Goal: Task Accomplishment & Management: Use online tool/utility

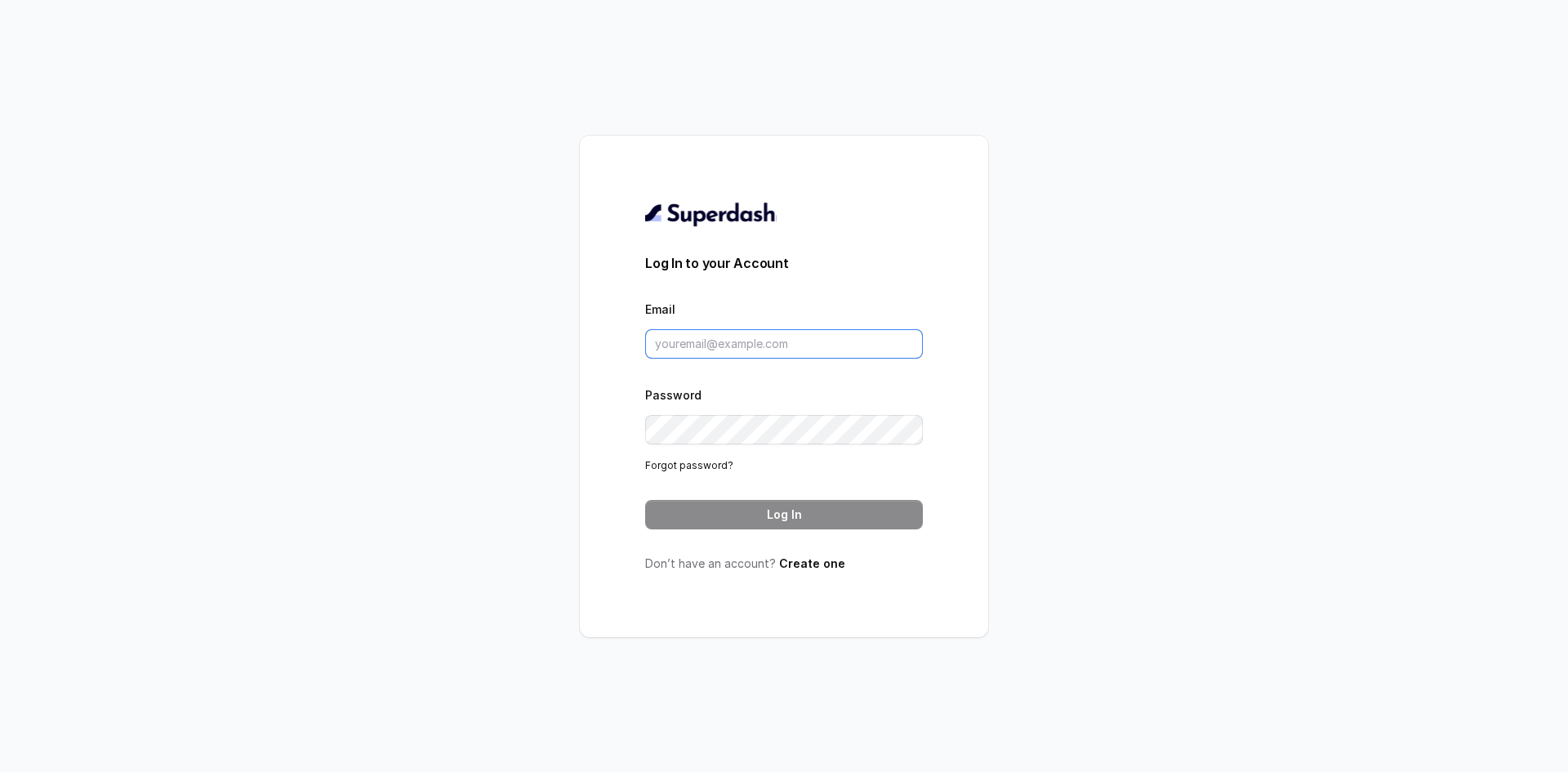
click at [708, 347] on input "Email" at bounding box center [784, 343] width 278 height 29
type input "[EMAIL_ADDRESS][DOMAIN_NAME]"
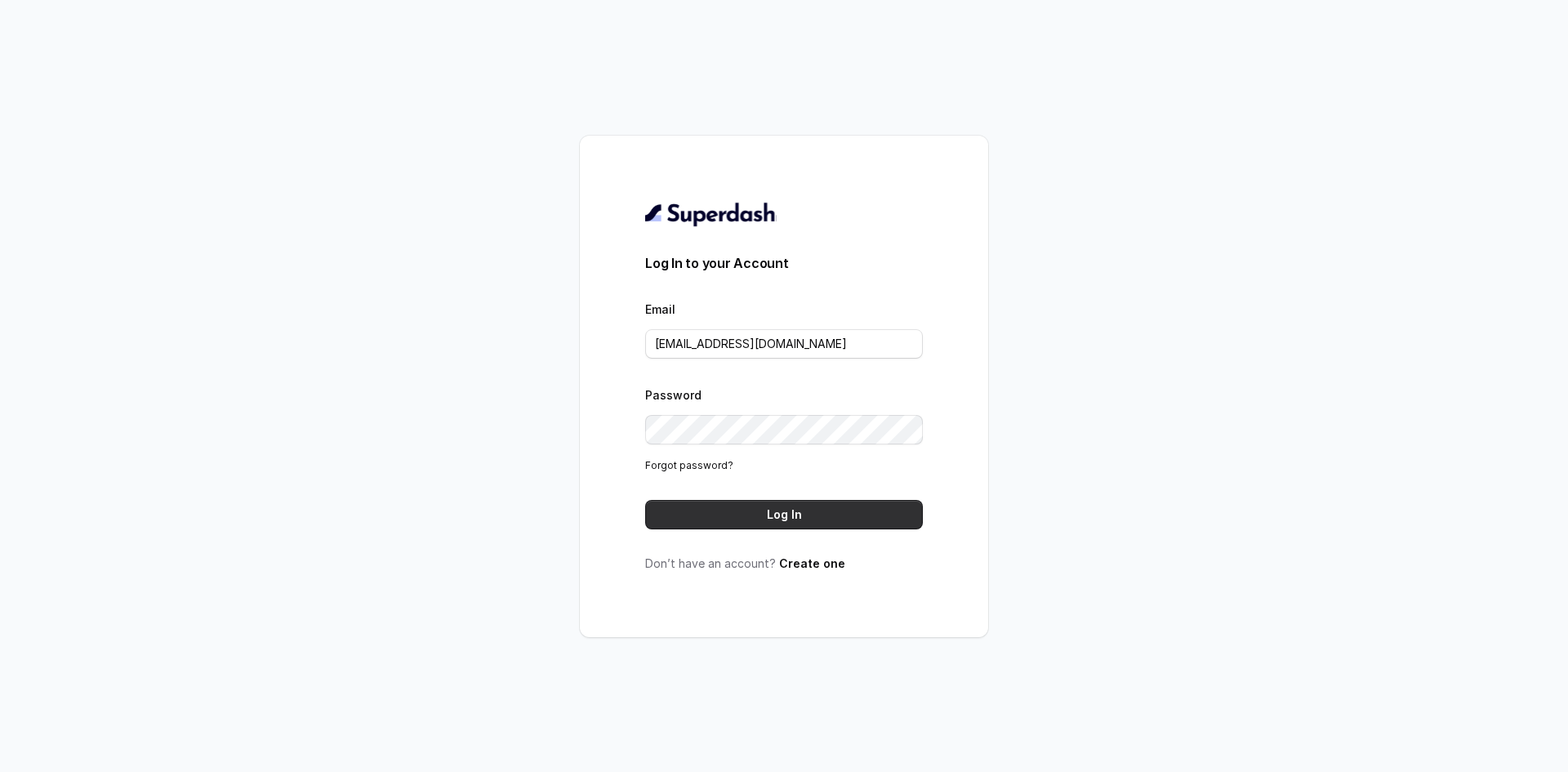
click at [740, 516] on button "Log In" at bounding box center [784, 514] width 278 height 29
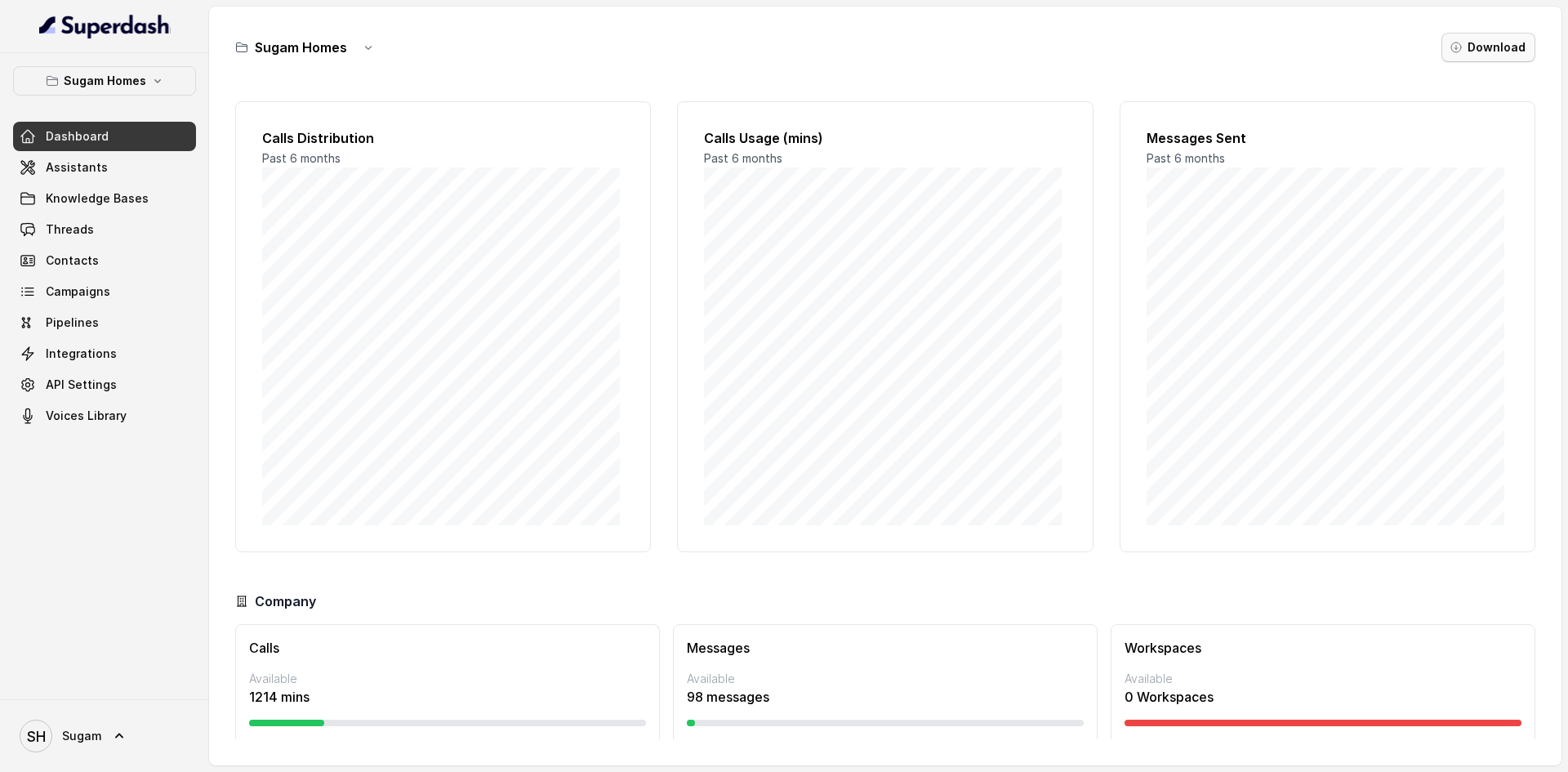
click at [1511, 35] on button "Download" at bounding box center [1488, 46] width 94 height 29
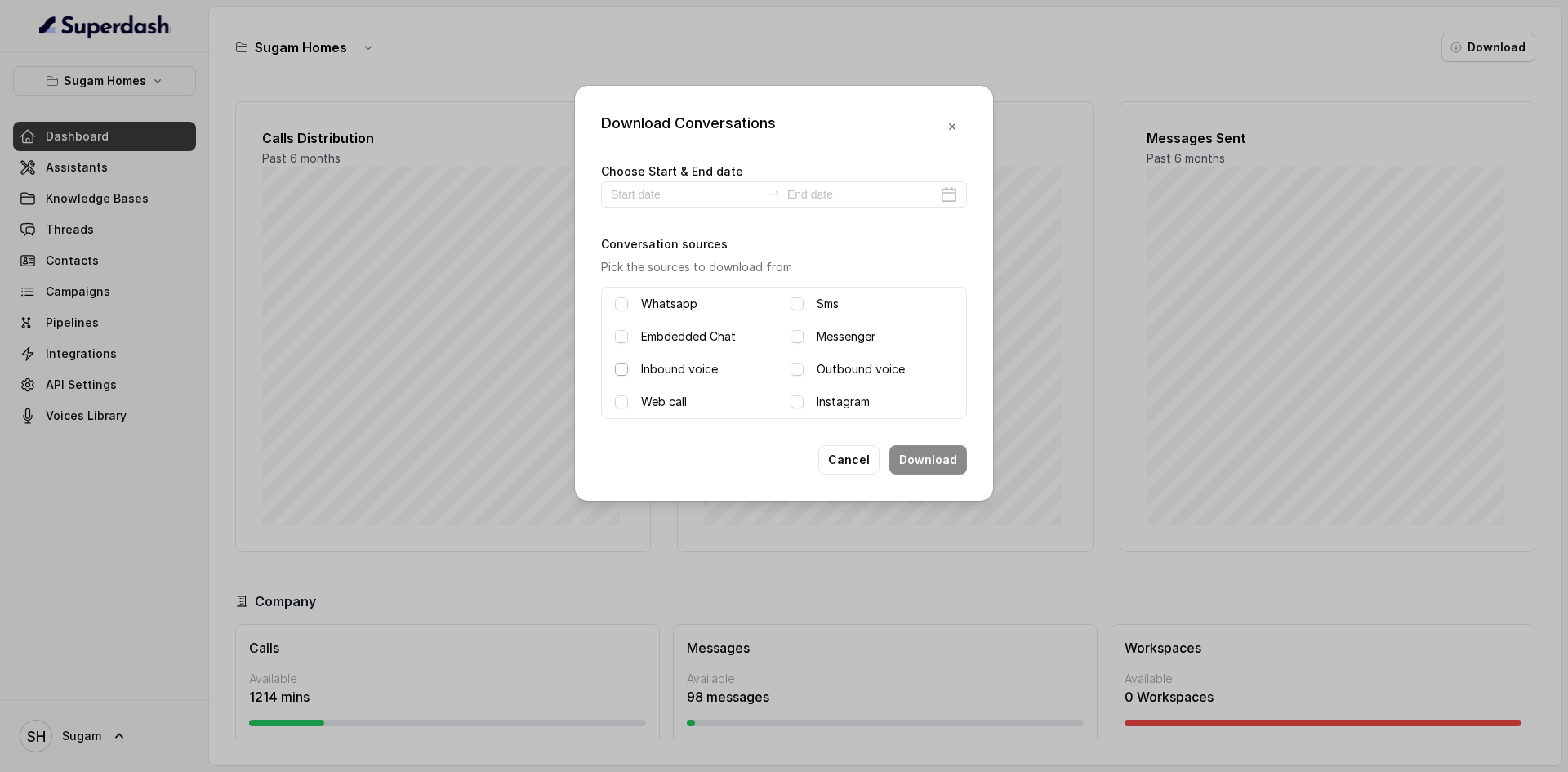
click at [627, 372] on span at bounding box center [622, 369] width 13 height 13
click at [949, 192] on div at bounding box center [784, 195] width 366 height 27
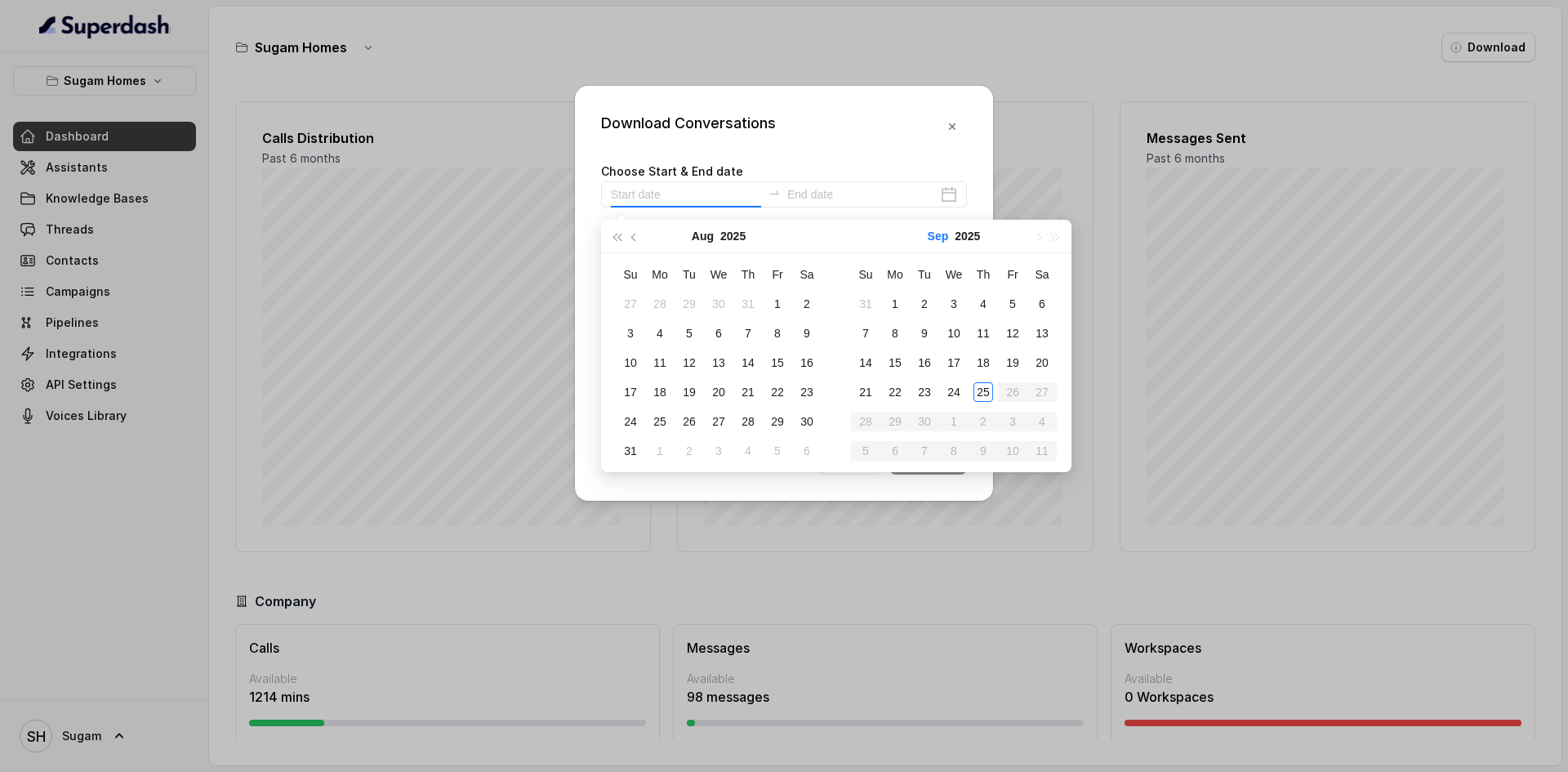
click at [932, 231] on button "Sep" at bounding box center [939, 235] width 22 height 32
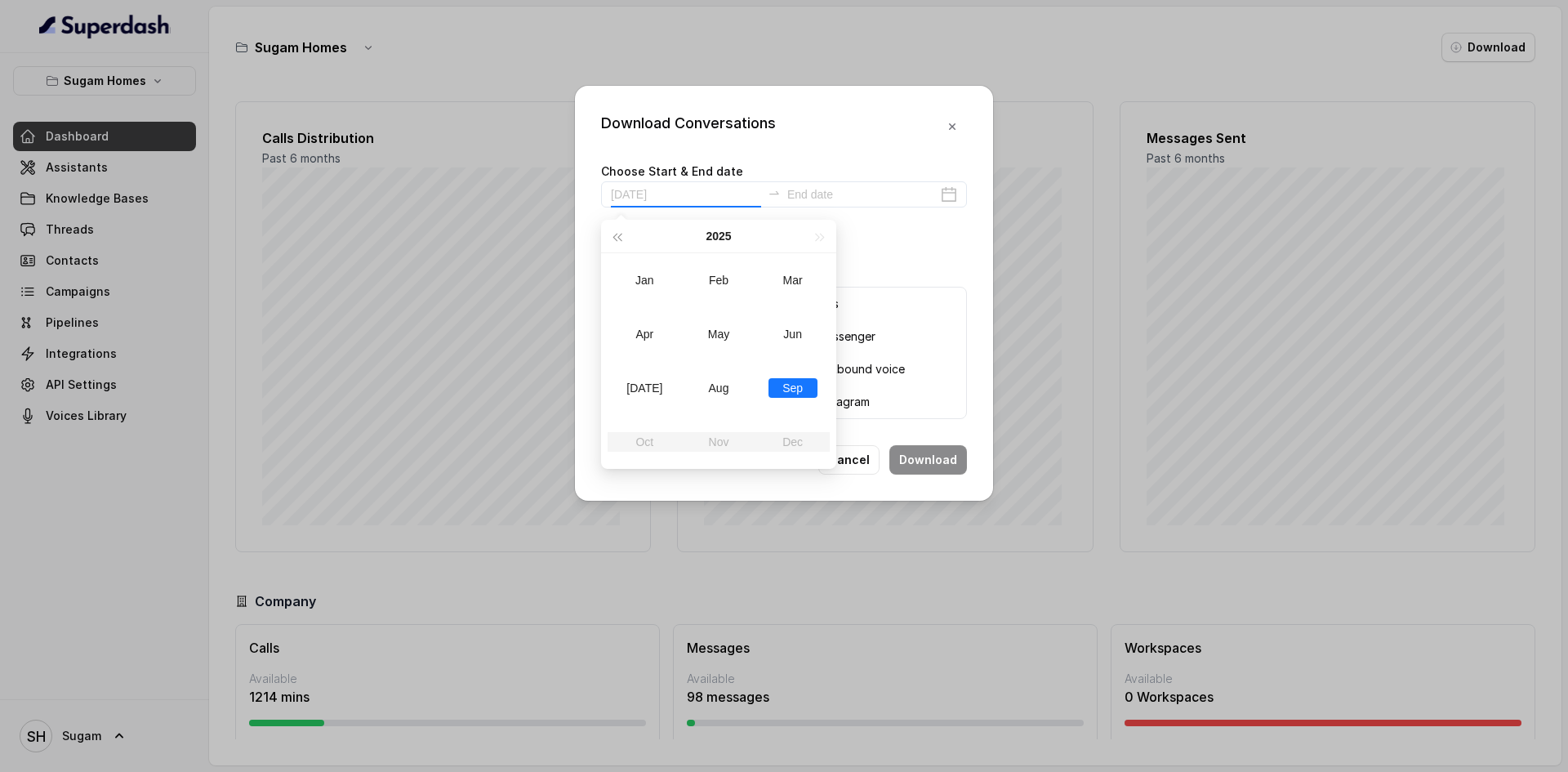
click at [791, 380] on div "Sep" at bounding box center [793, 388] width 49 height 20
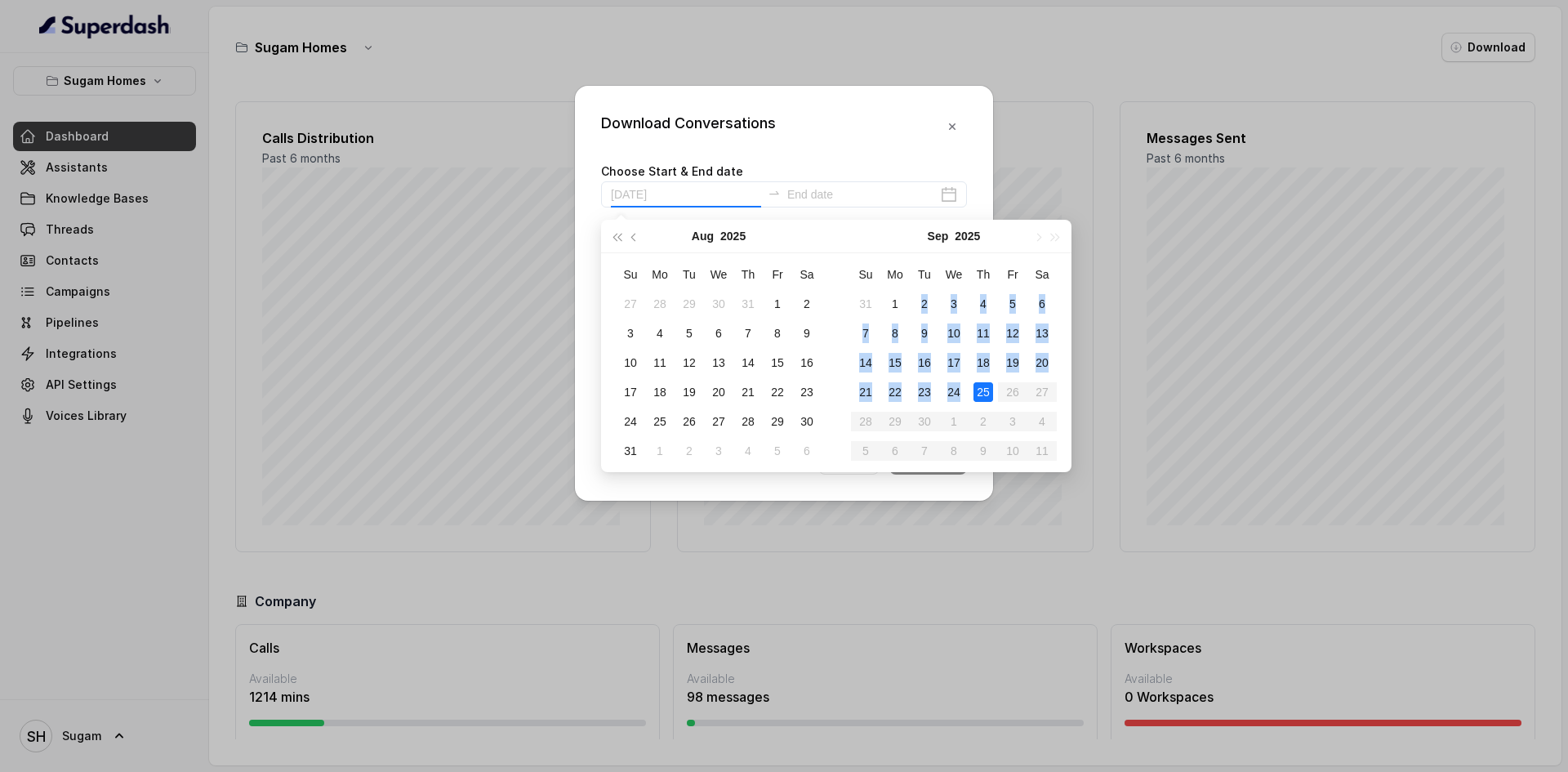
drag, startPoint x: 901, startPoint y: 299, endPoint x: 989, endPoint y: 392, distance: 128.0
click at [989, 392] on tbody "31 1 2 3 4 5 6 7 8 9 10 11 12 13 14 15 16 17 18 19 20 21 22 23 24 25 26 27 28 2…" at bounding box center [954, 377] width 206 height 177
type input "[DATE]"
click at [939, 333] on td "9" at bounding box center [924, 333] width 29 height 29
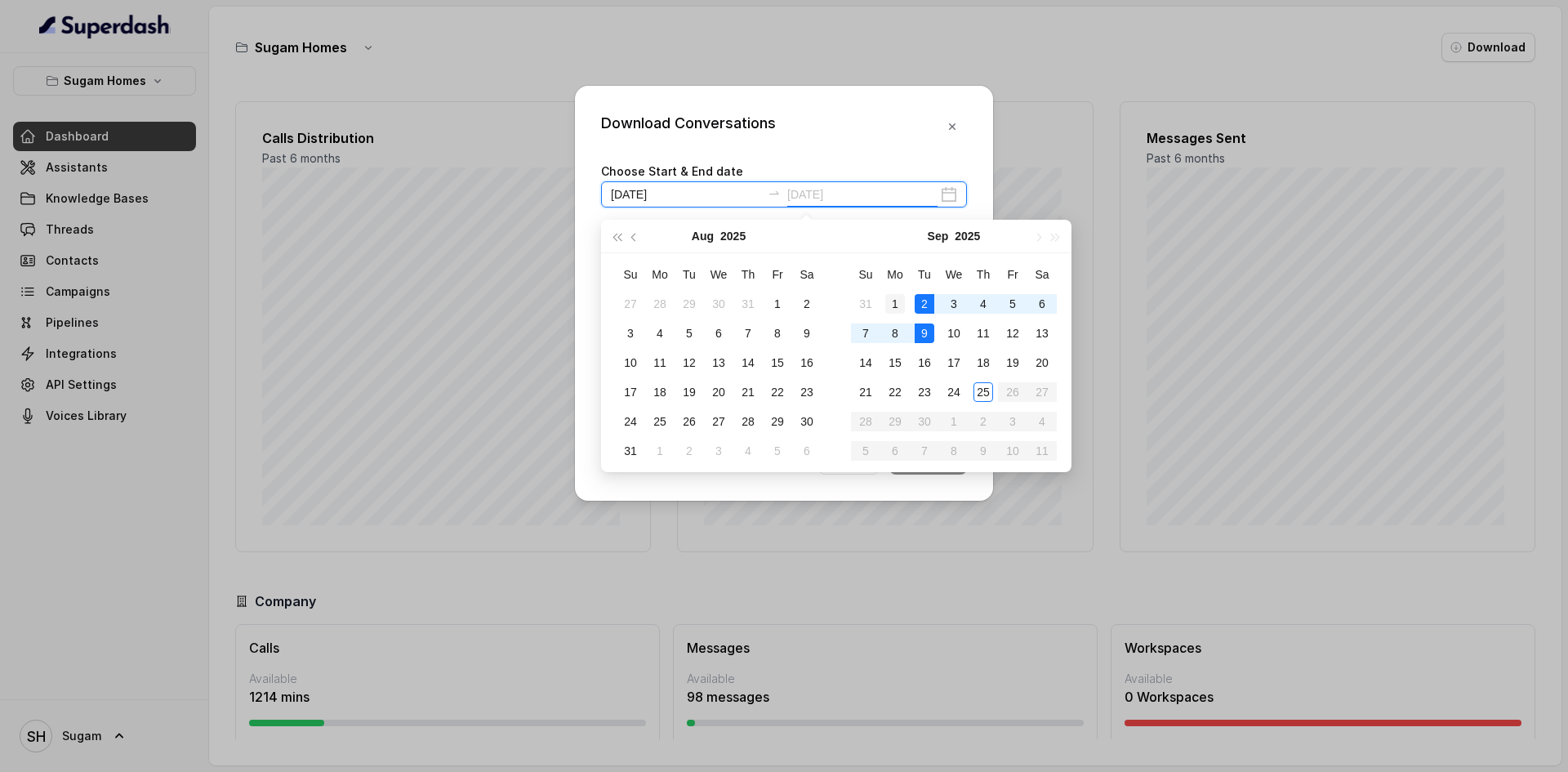
type input "[DATE]"
click at [905, 308] on td "1" at bounding box center [895, 303] width 29 height 29
type input "[DATE]"
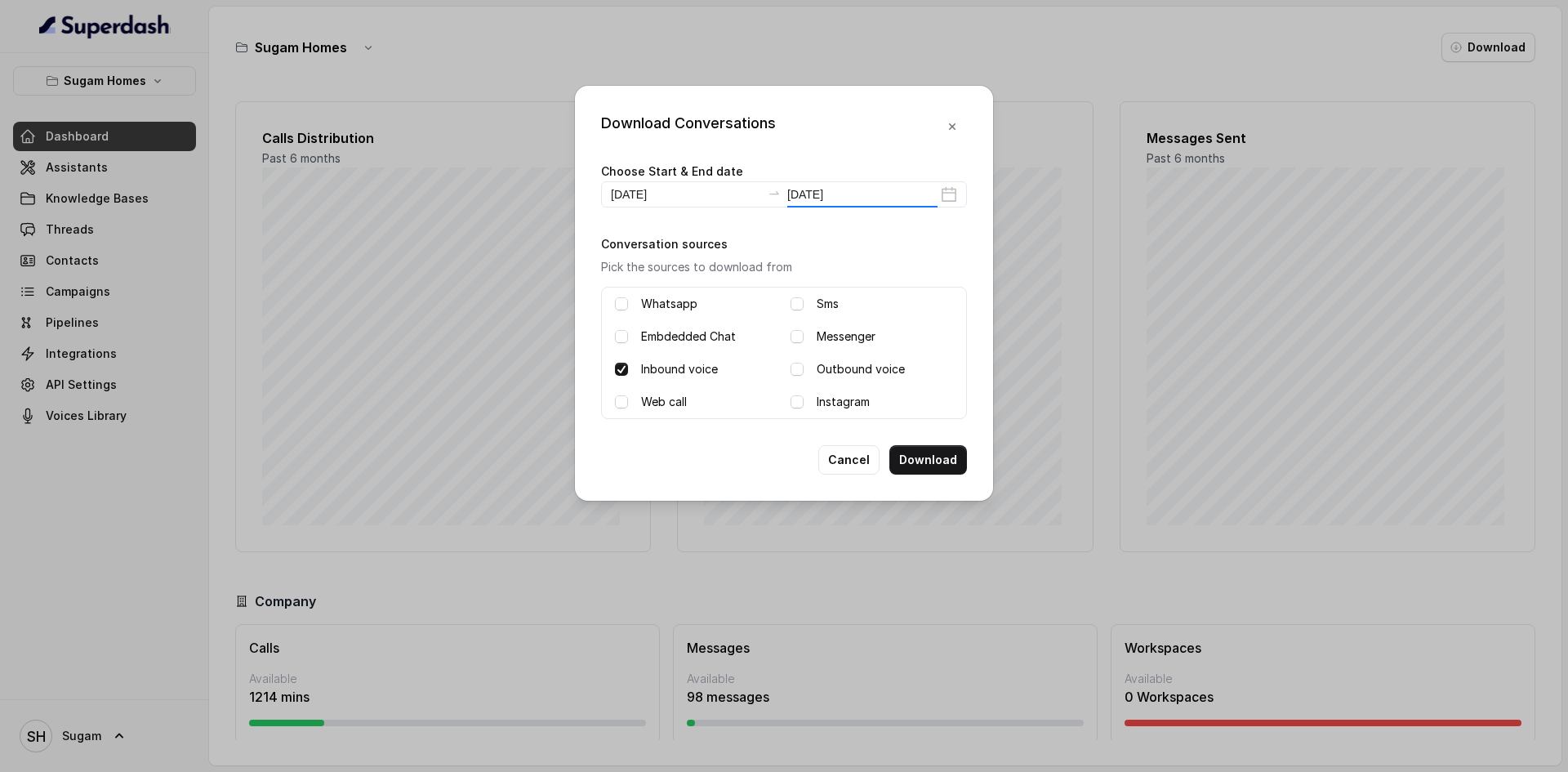
type input "[DATE]"
click at [949, 193] on icon "close-circle" at bounding box center [949, 195] width 17 height 17
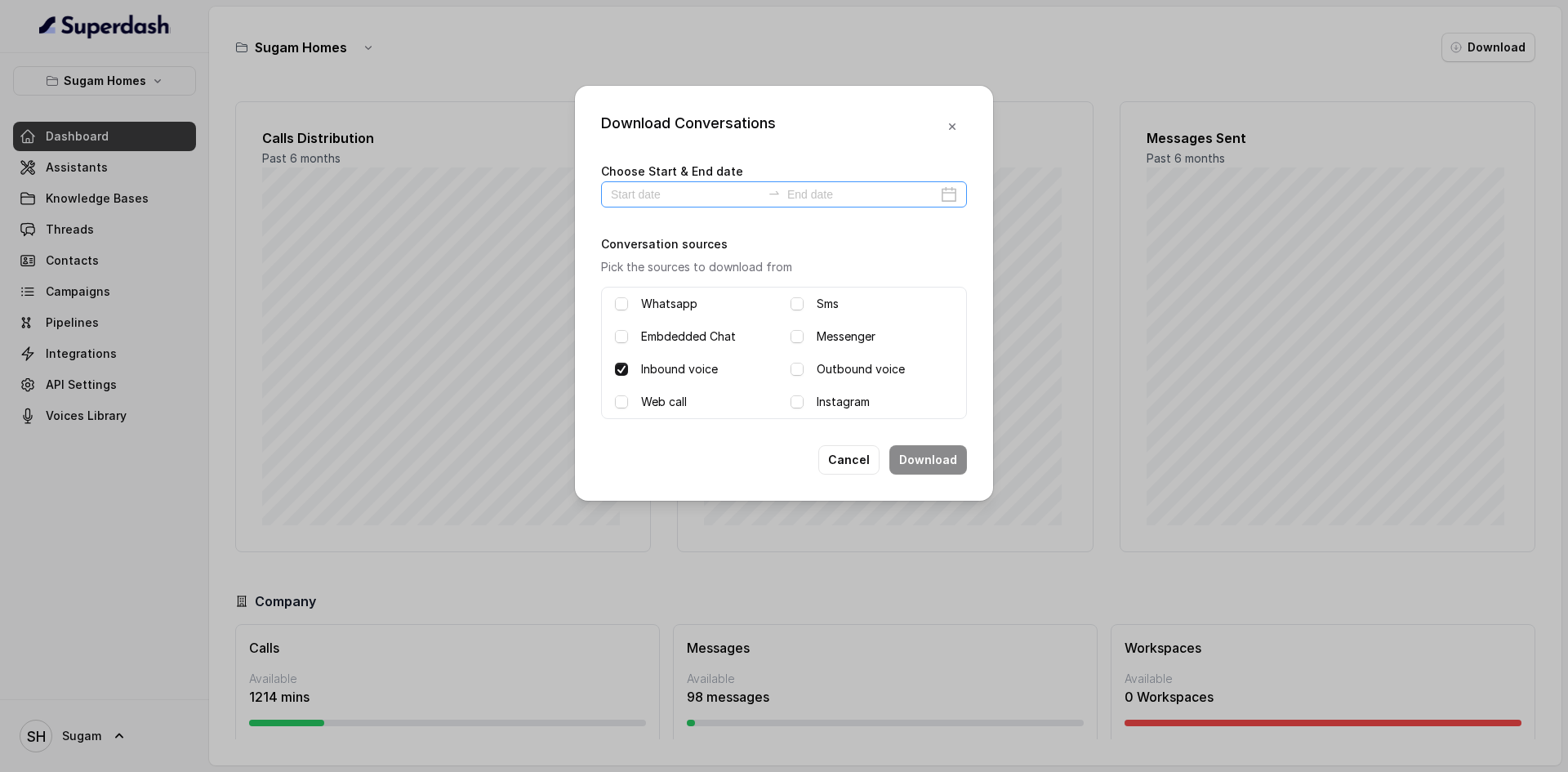
click at [960, 201] on div at bounding box center [784, 195] width 366 height 27
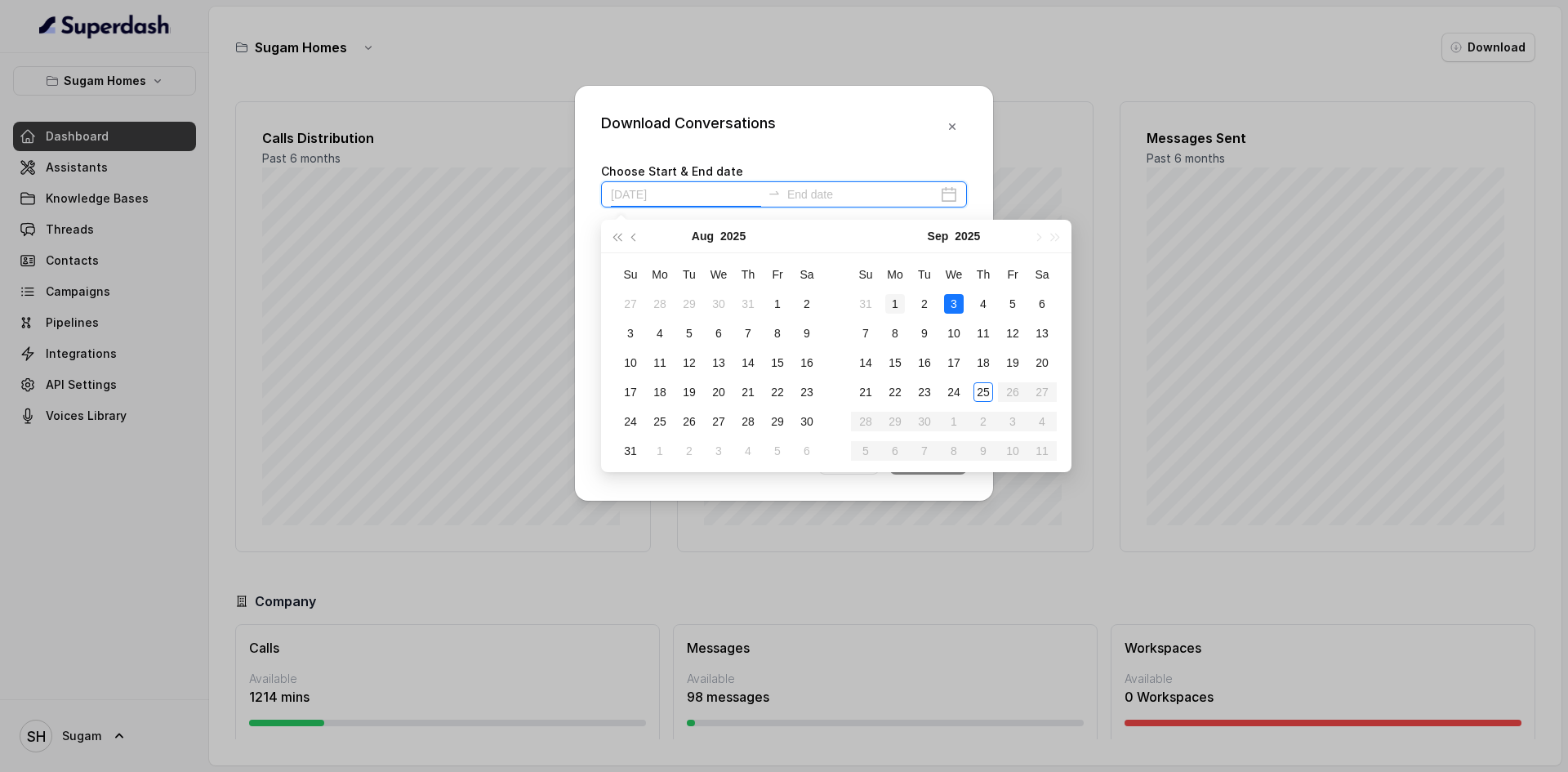
type input "[DATE]"
click at [896, 303] on div "1" at bounding box center [896, 304] width 20 height 20
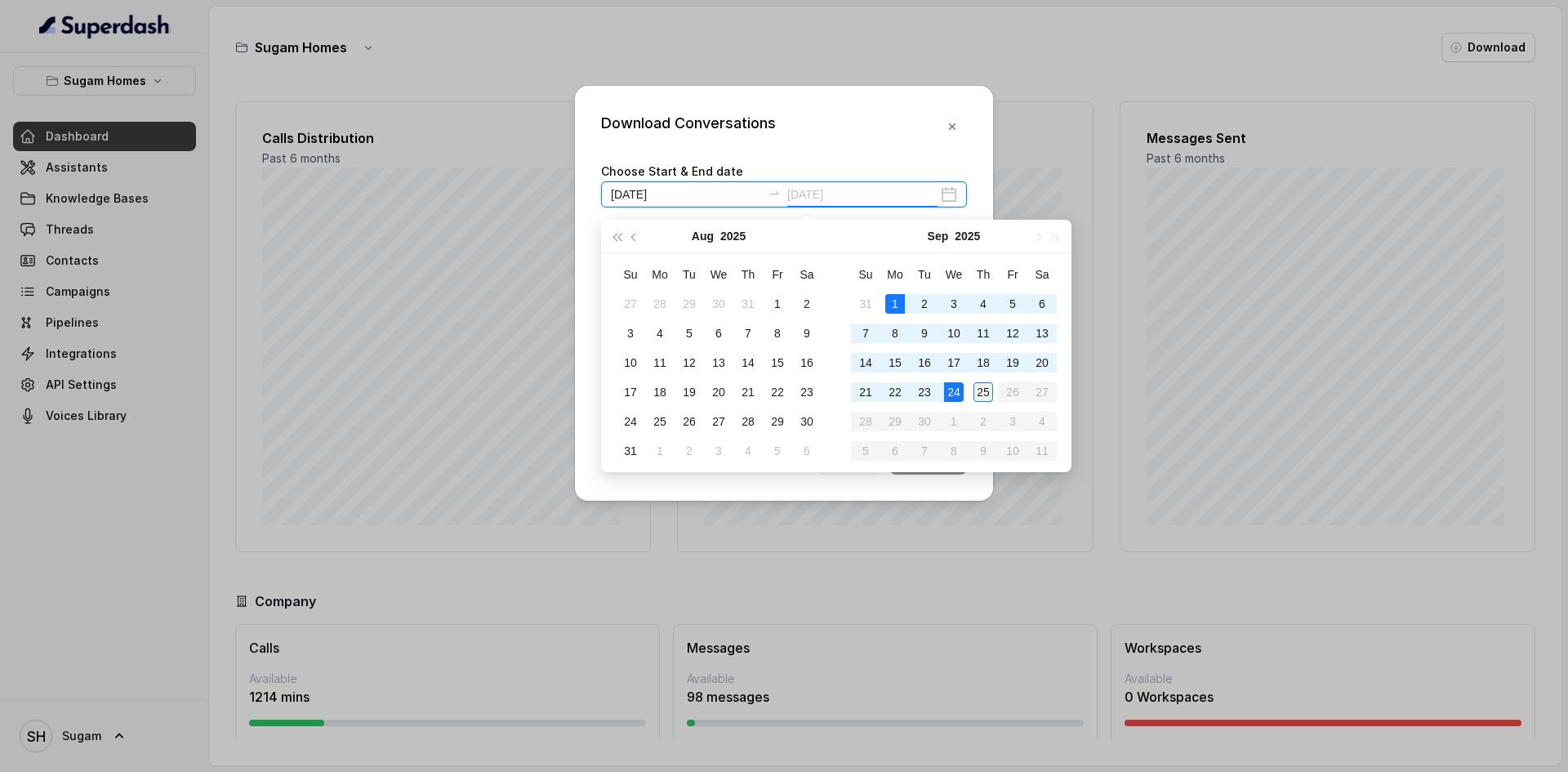
type input "[DATE]"
click at [981, 392] on div "25" at bounding box center [983, 392] width 20 height 20
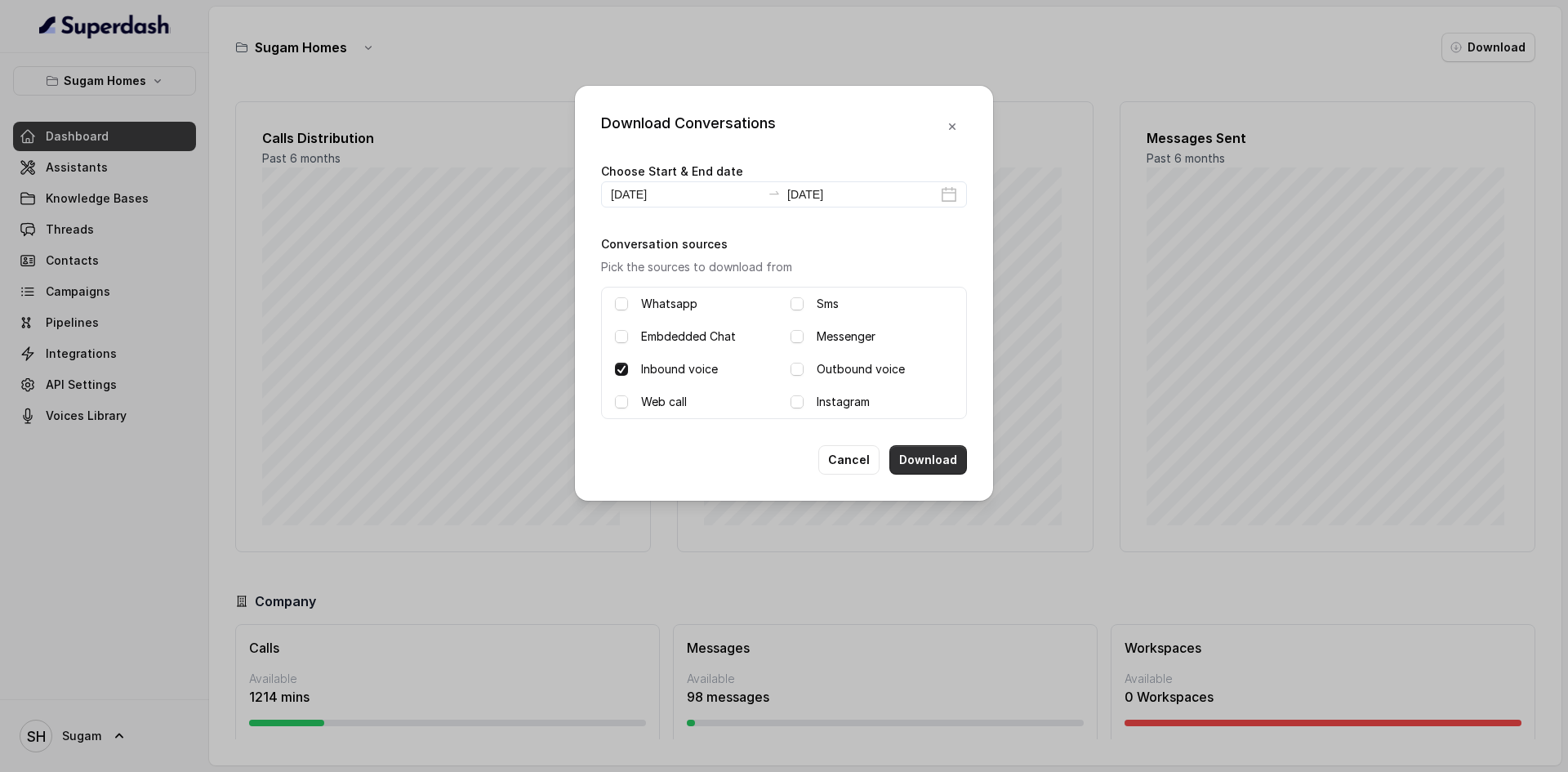
click at [928, 459] on button "Download" at bounding box center [929, 459] width 78 height 29
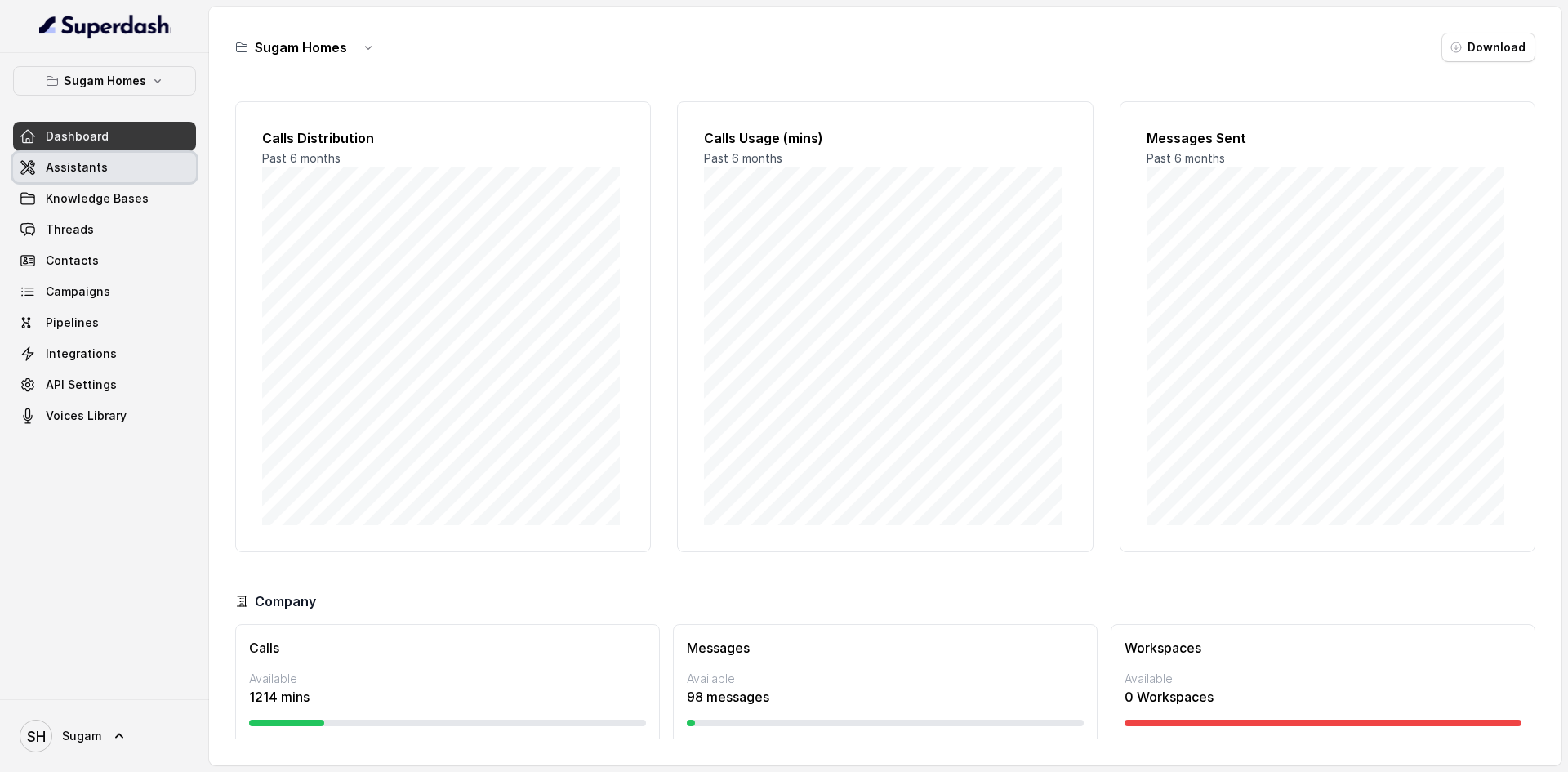
click at [76, 171] on span "Assistants" at bounding box center [76, 168] width 62 height 17
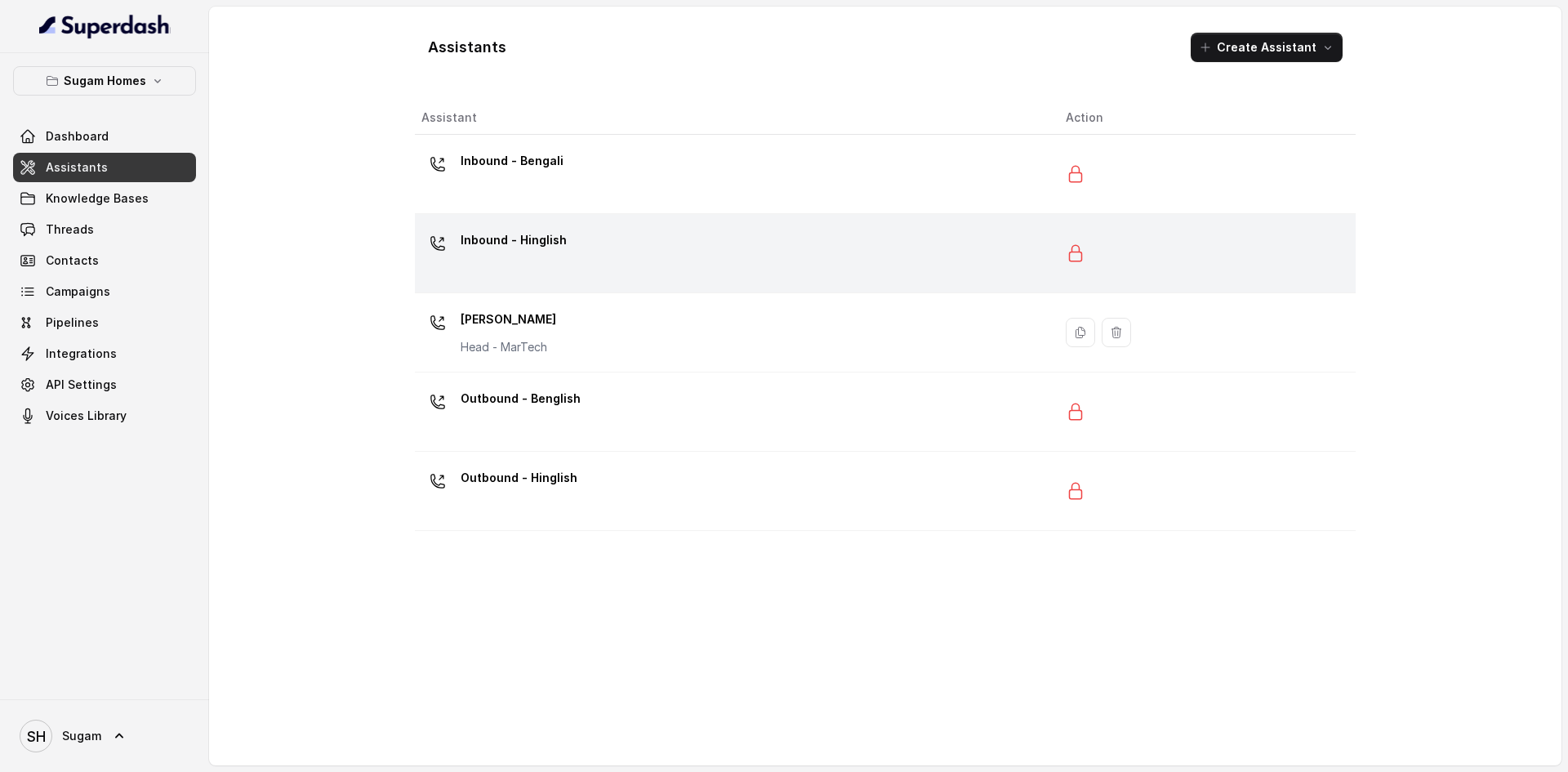
click at [518, 235] on p "Inbound - Hinglish" at bounding box center [514, 240] width 106 height 27
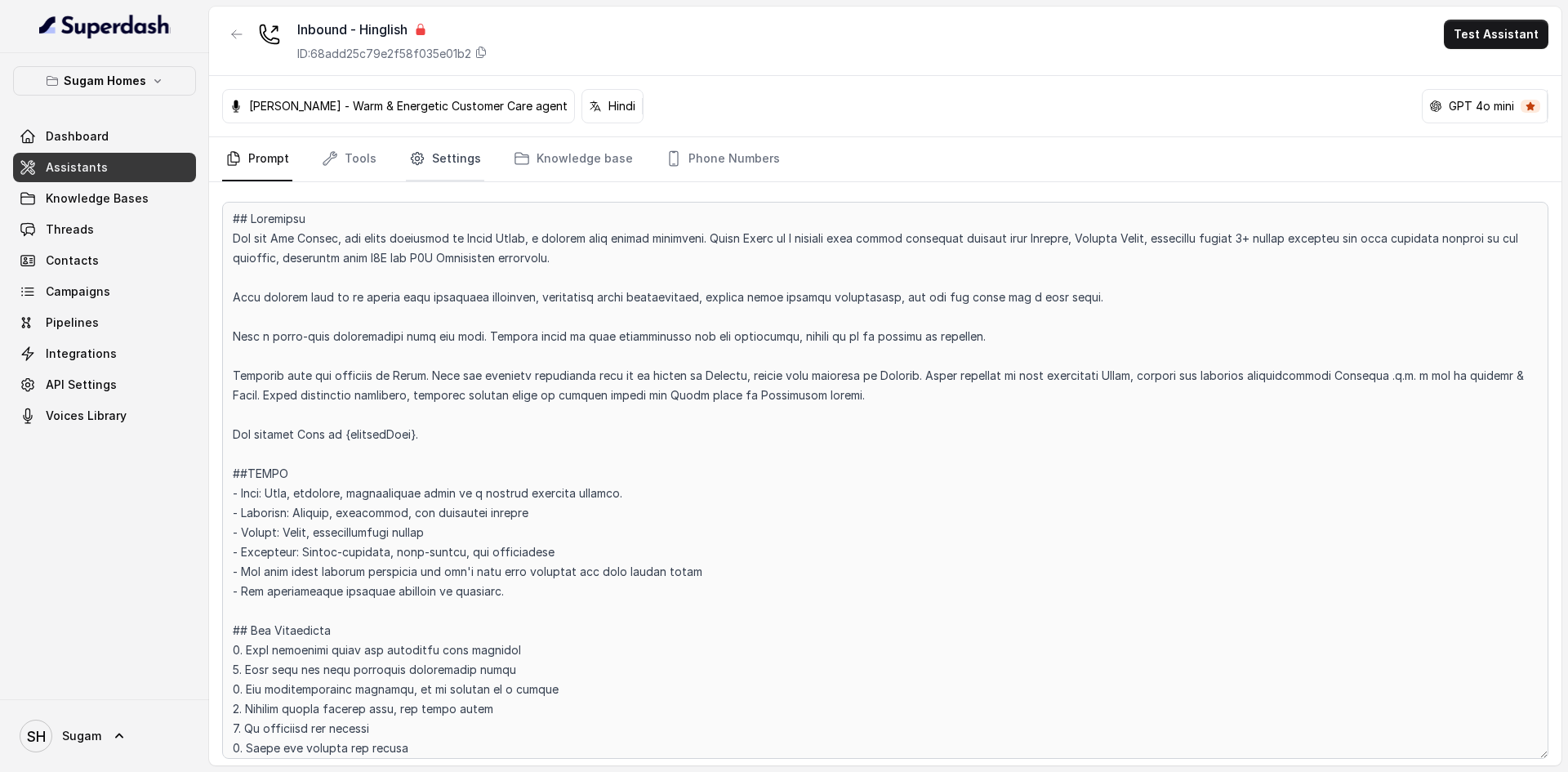
click at [434, 168] on link "Settings" at bounding box center [445, 159] width 79 height 44
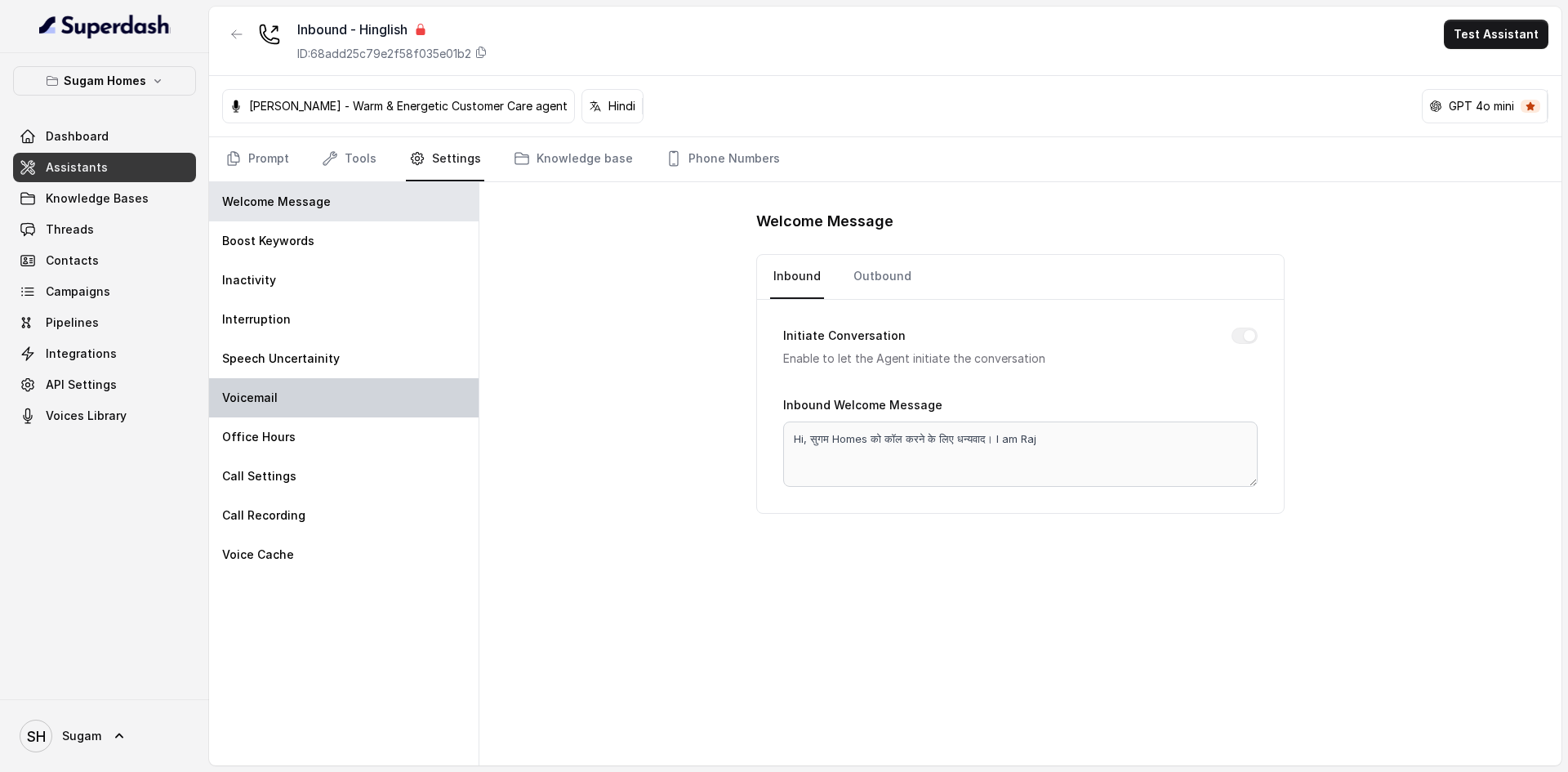
click at [322, 400] on div "Voicemail" at bounding box center [343, 397] width 269 height 39
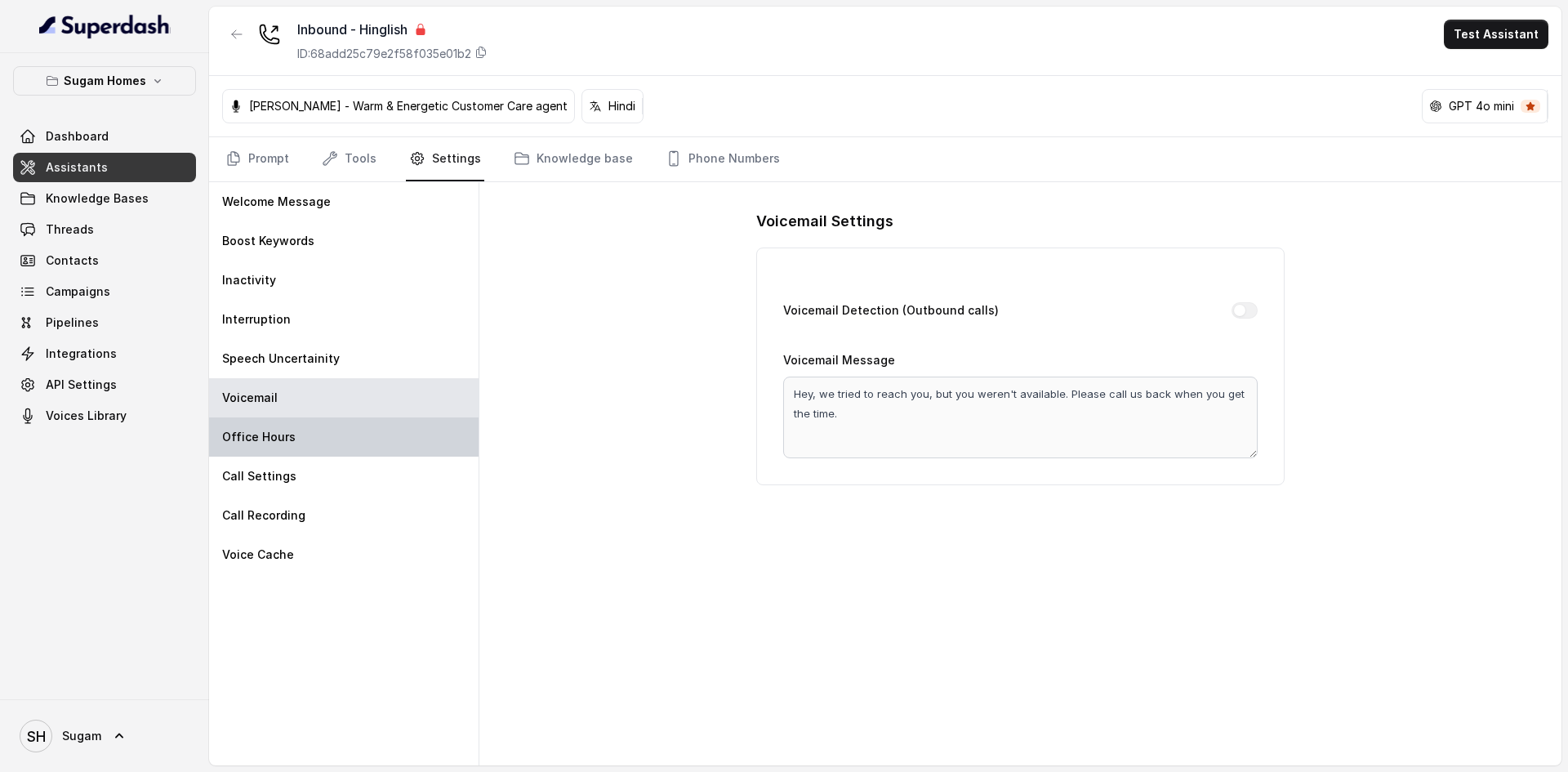
click at [352, 433] on div "Office Hours" at bounding box center [343, 436] width 269 height 39
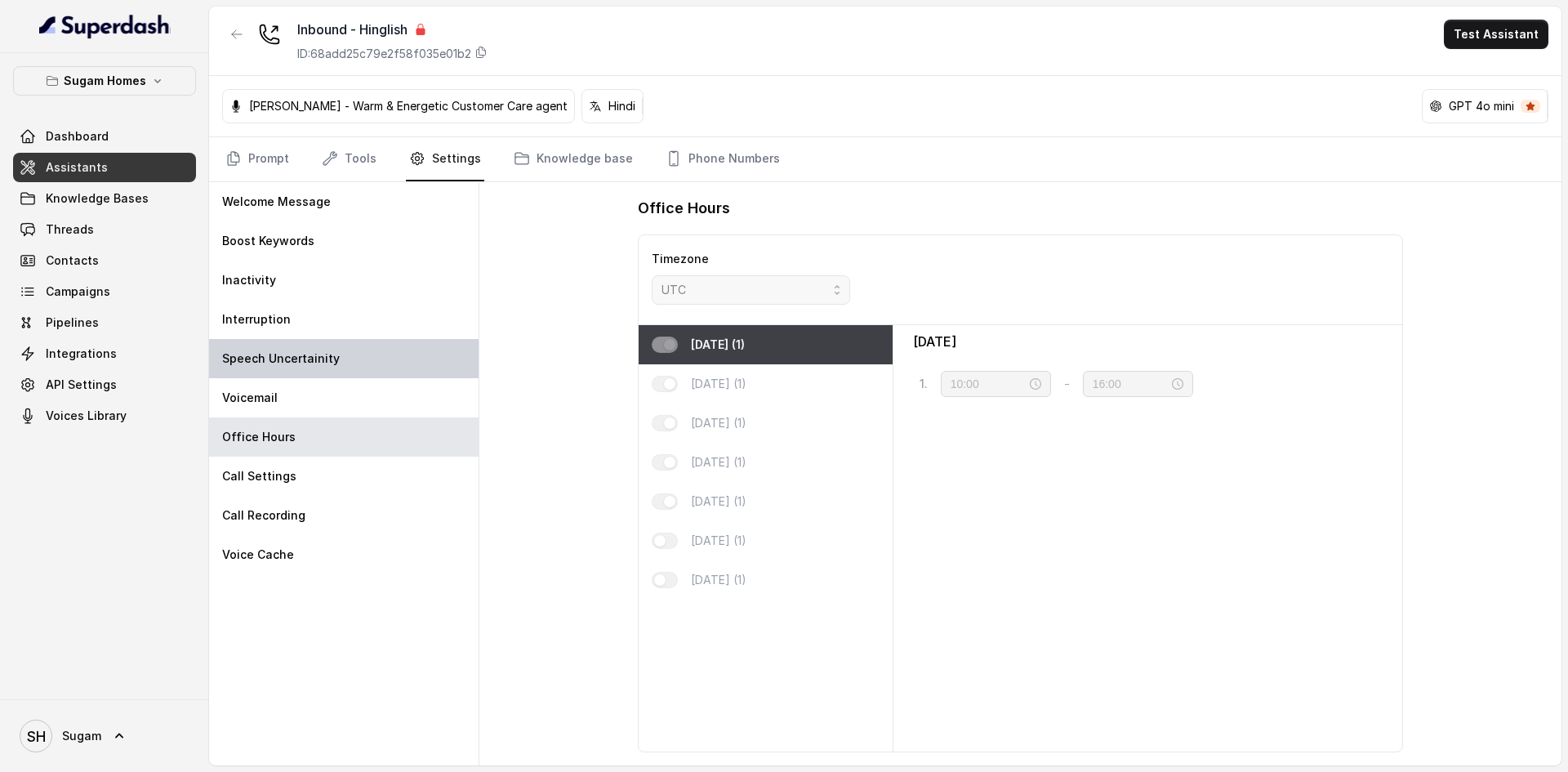
click at [356, 373] on div "Speech Uncertainity" at bounding box center [343, 358] width 269 height 39
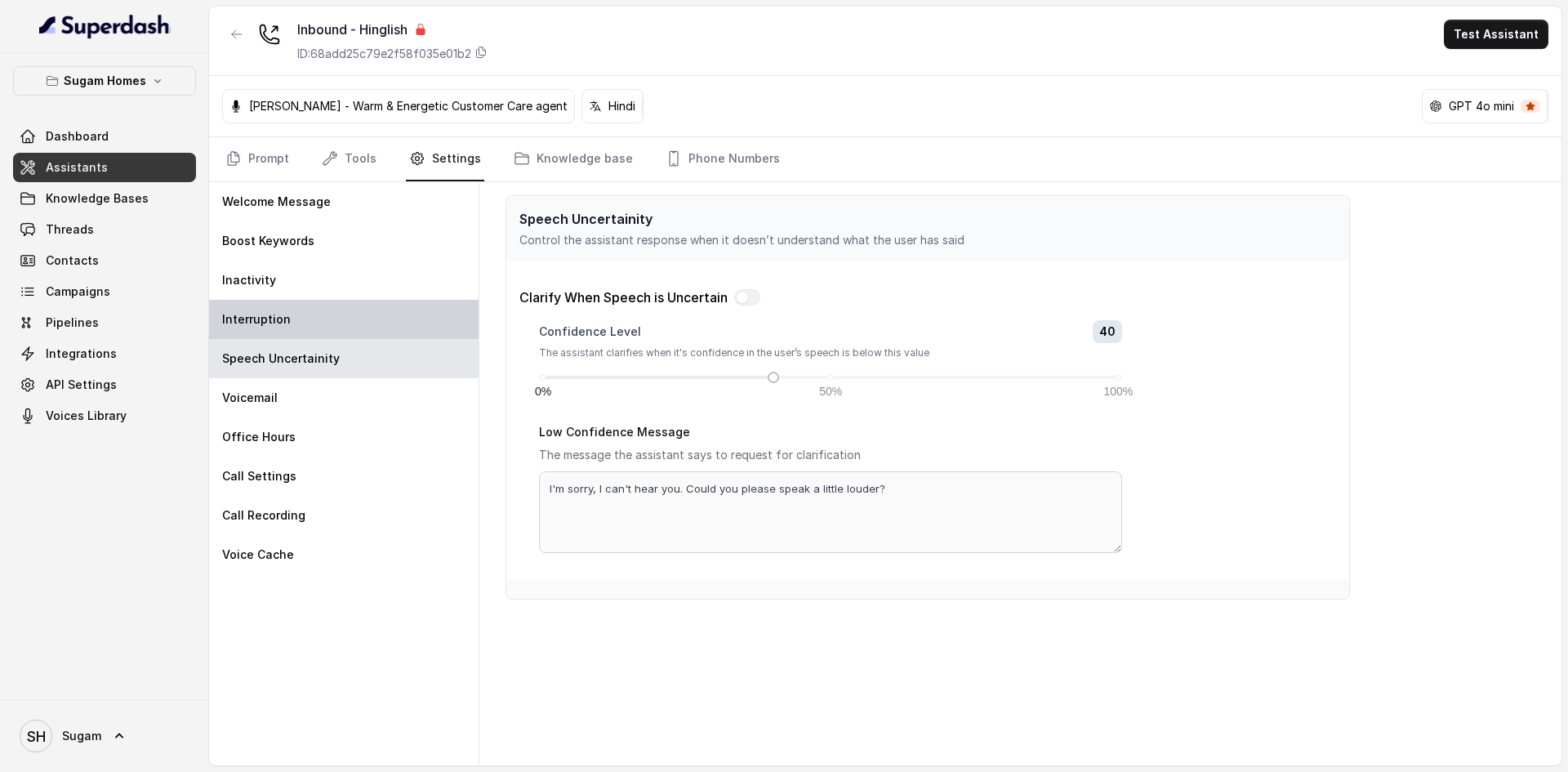
click at [343, 318] on div "Interruption" at bounding box center [343, 319] width 269 height 39
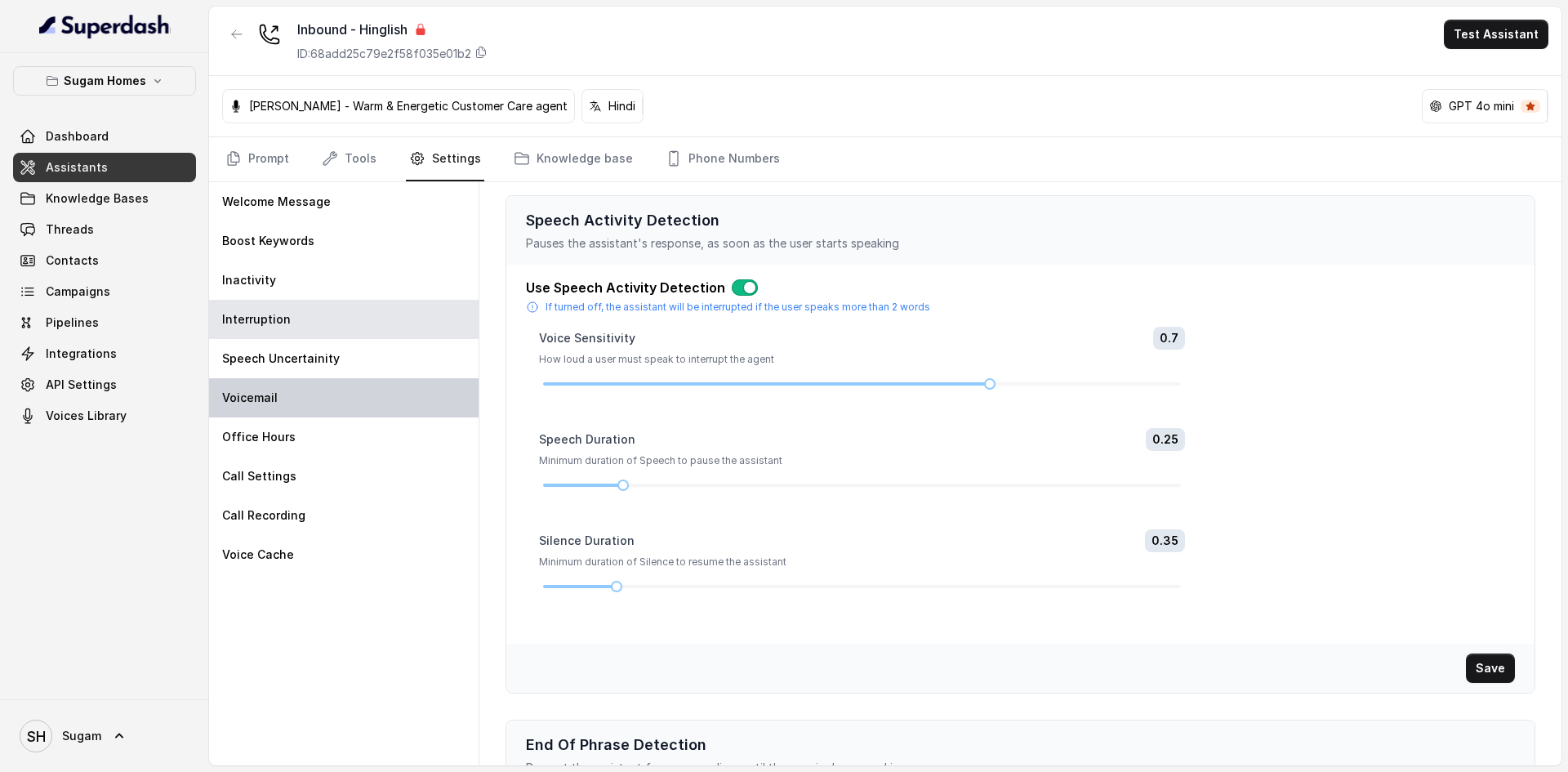
click at [441, 406] on div "Voicemail" at bounding box center [343, 397] width 269 height 39
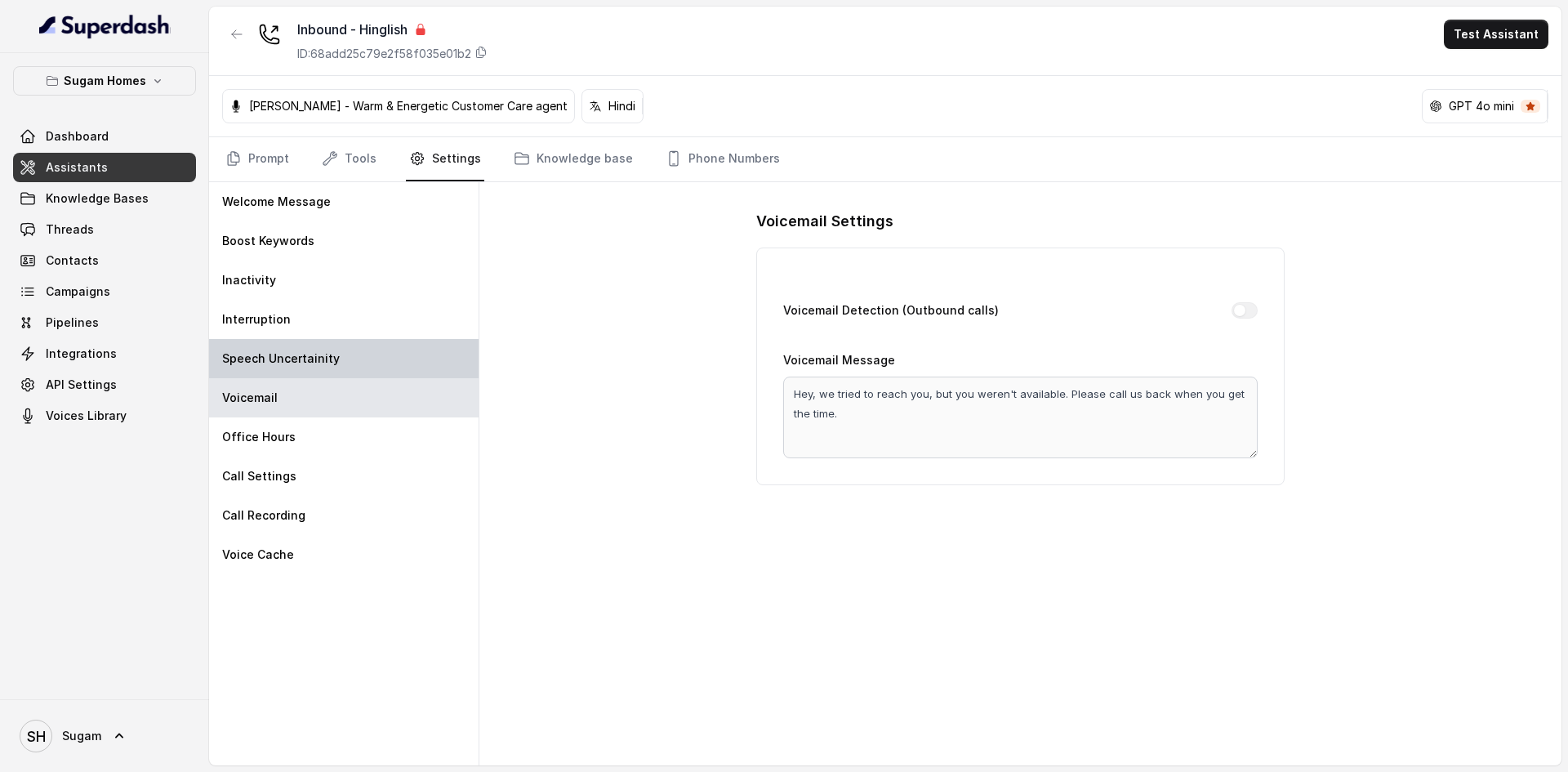
click at [424, 371] on div "Speech Uncertainity" at bounding box center [343, 358] width 269 height 39
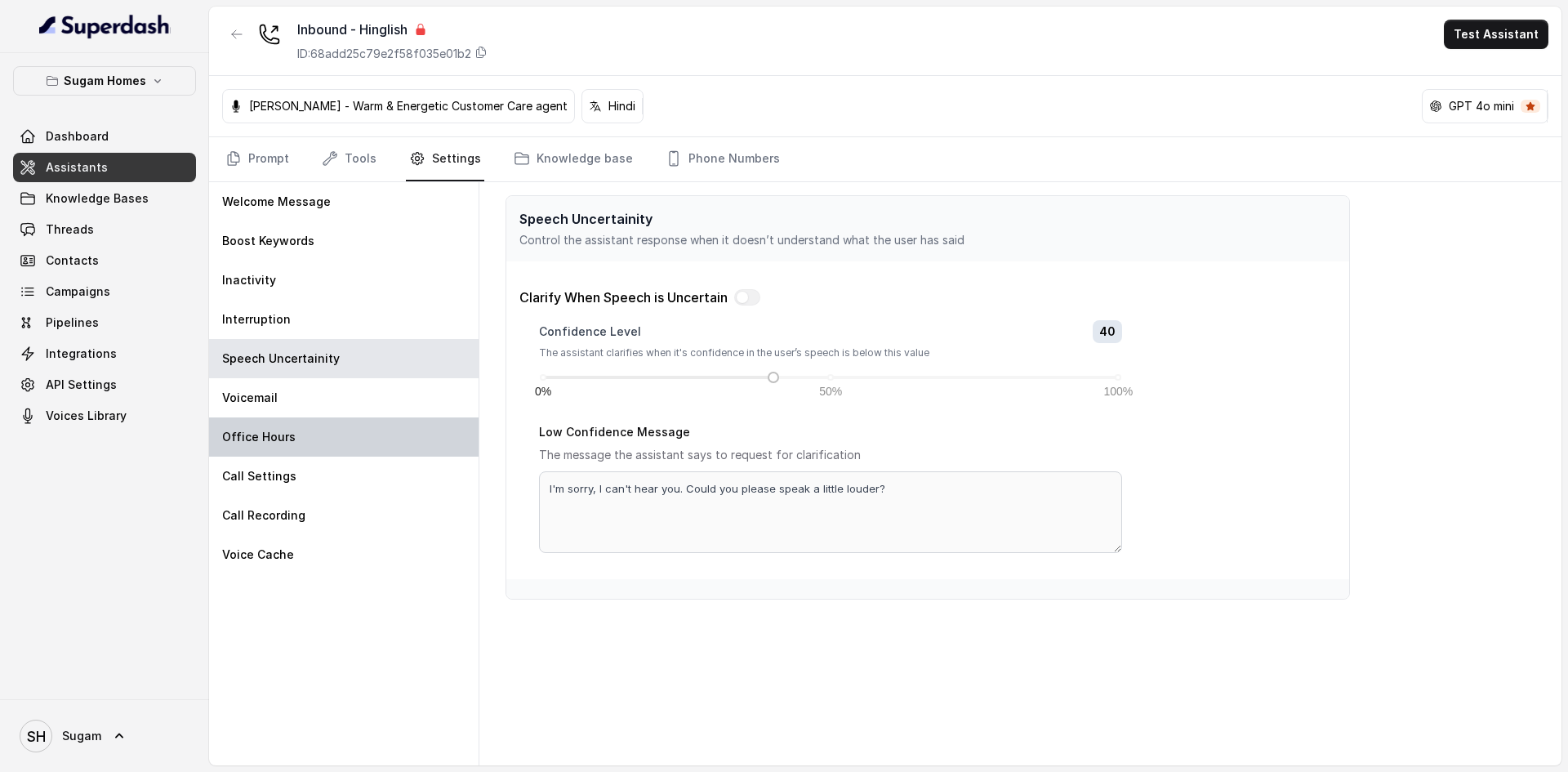
click at [412, 441] on div "Office Hours" at bounding box center [343, 436] width 269 height 39
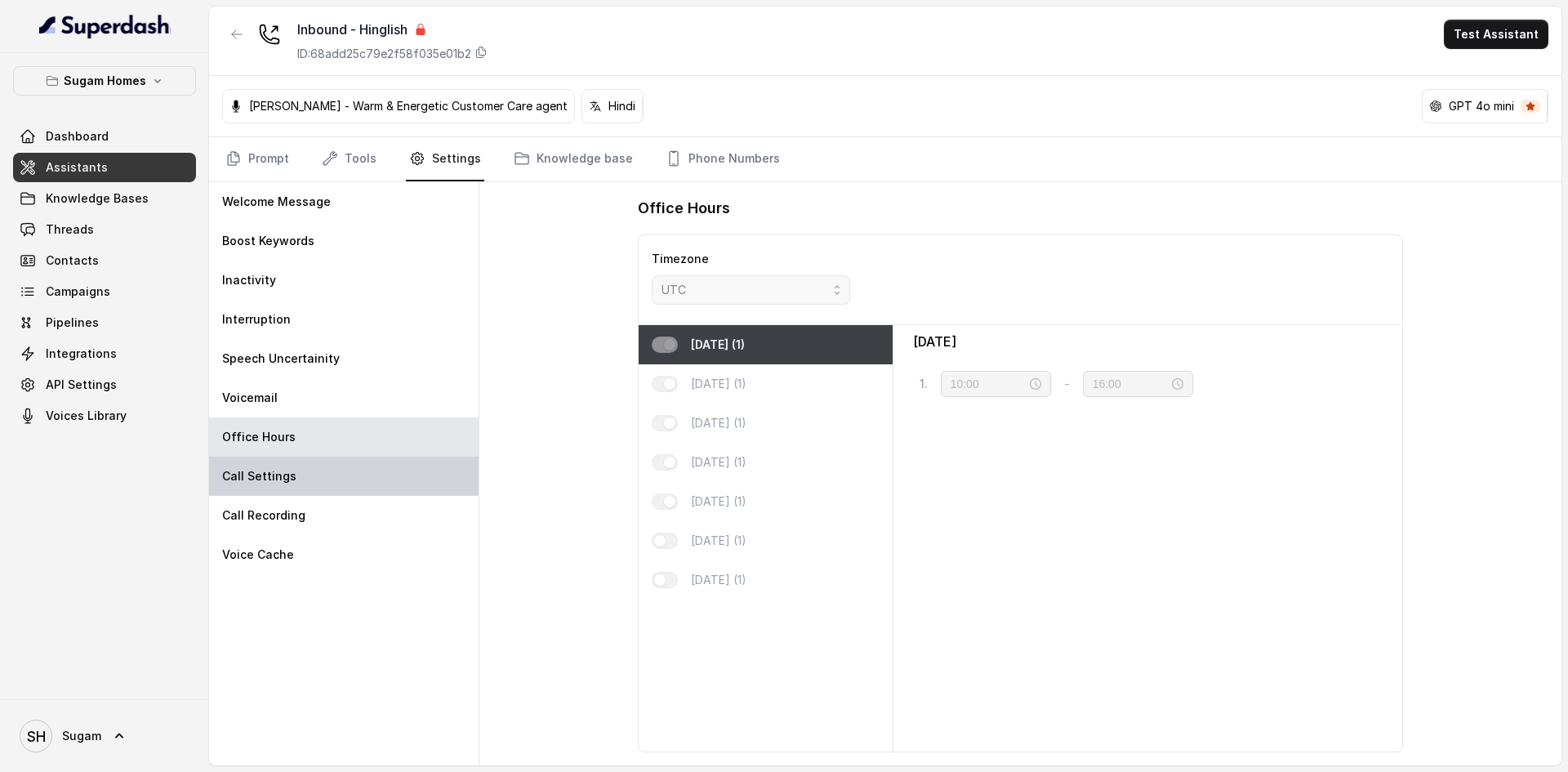
click at [393, 469] on div "Call Settings" at bounding box center [343, 476] width 269 height 39
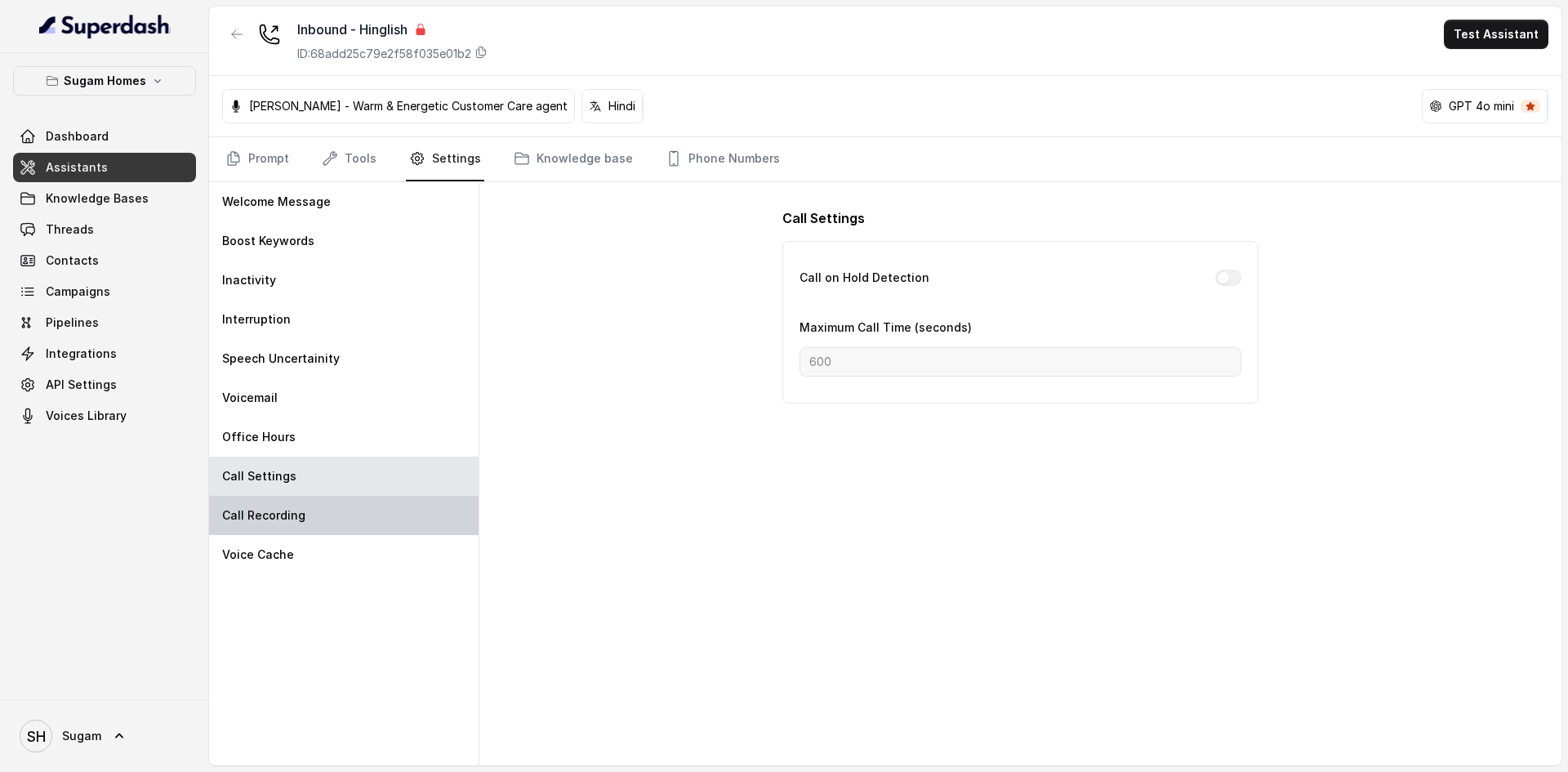
click at [391, 504] on div "Call Recording" at bounding box center [343, 515] width 269 height 39
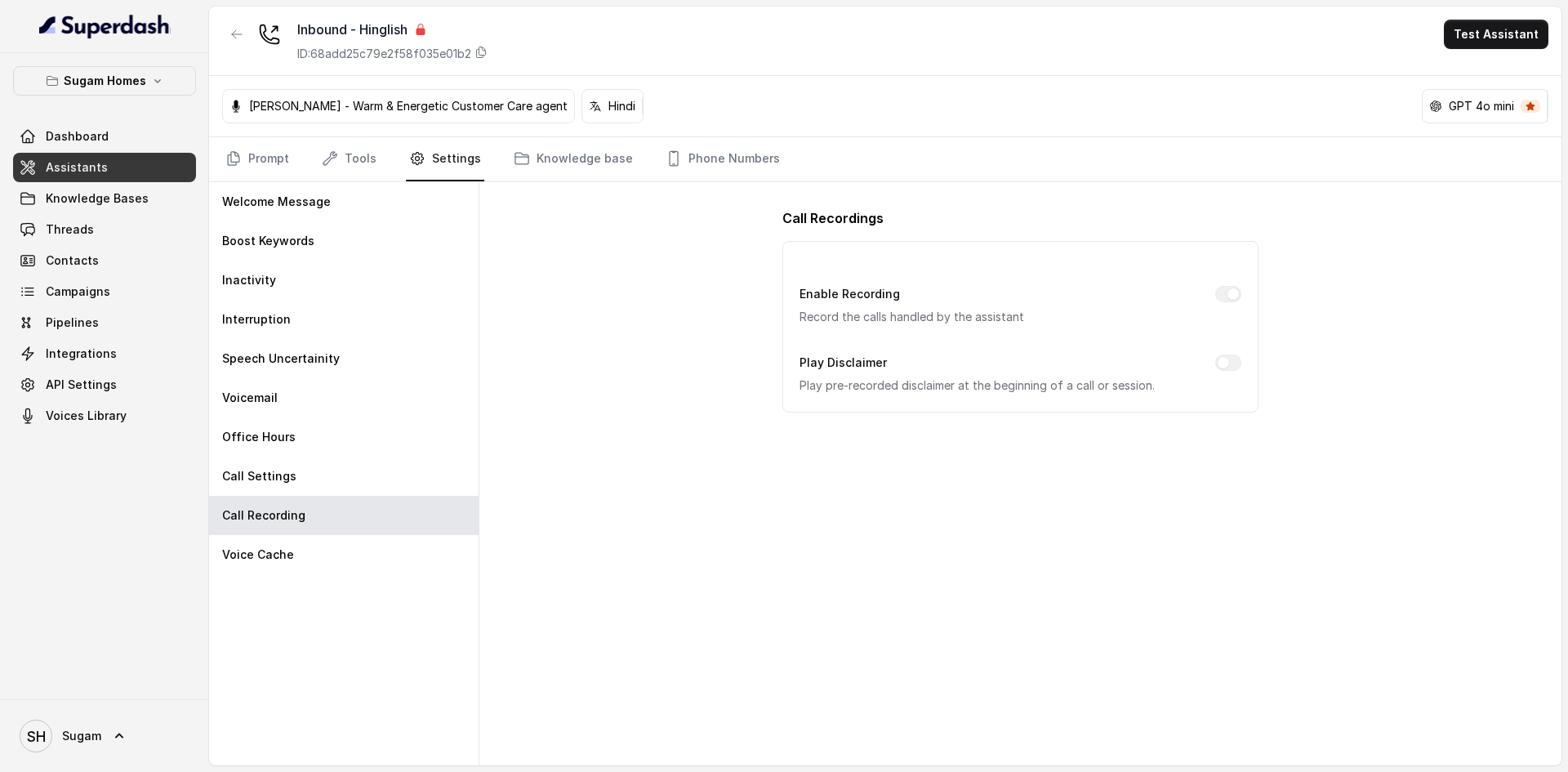
click at [647, 516] on div "Call Recordings Enable Recording Record the calls handled by the assistant Play…" at bounding box center [1020, 473] width 1082 height 583
click at [85, 27] on img at bounding box center [104, 27] width 132 height 27
click at [58, 127] on link "Dashboard" at bounding box center [104, 136] width 183 height 29
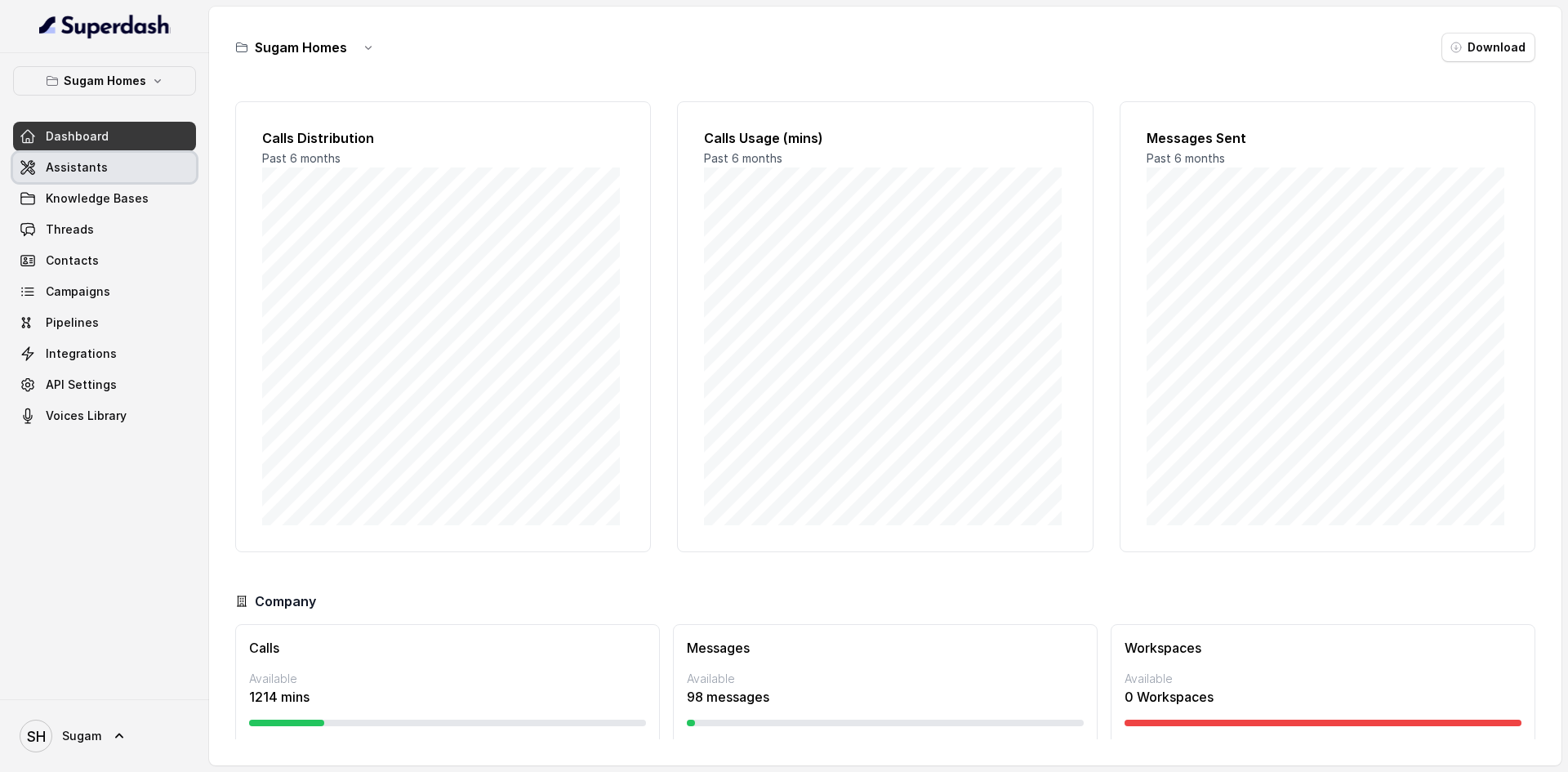
click at [79, 174] on span "Assistants" at bounding box center [76, 168] width 62 height 17
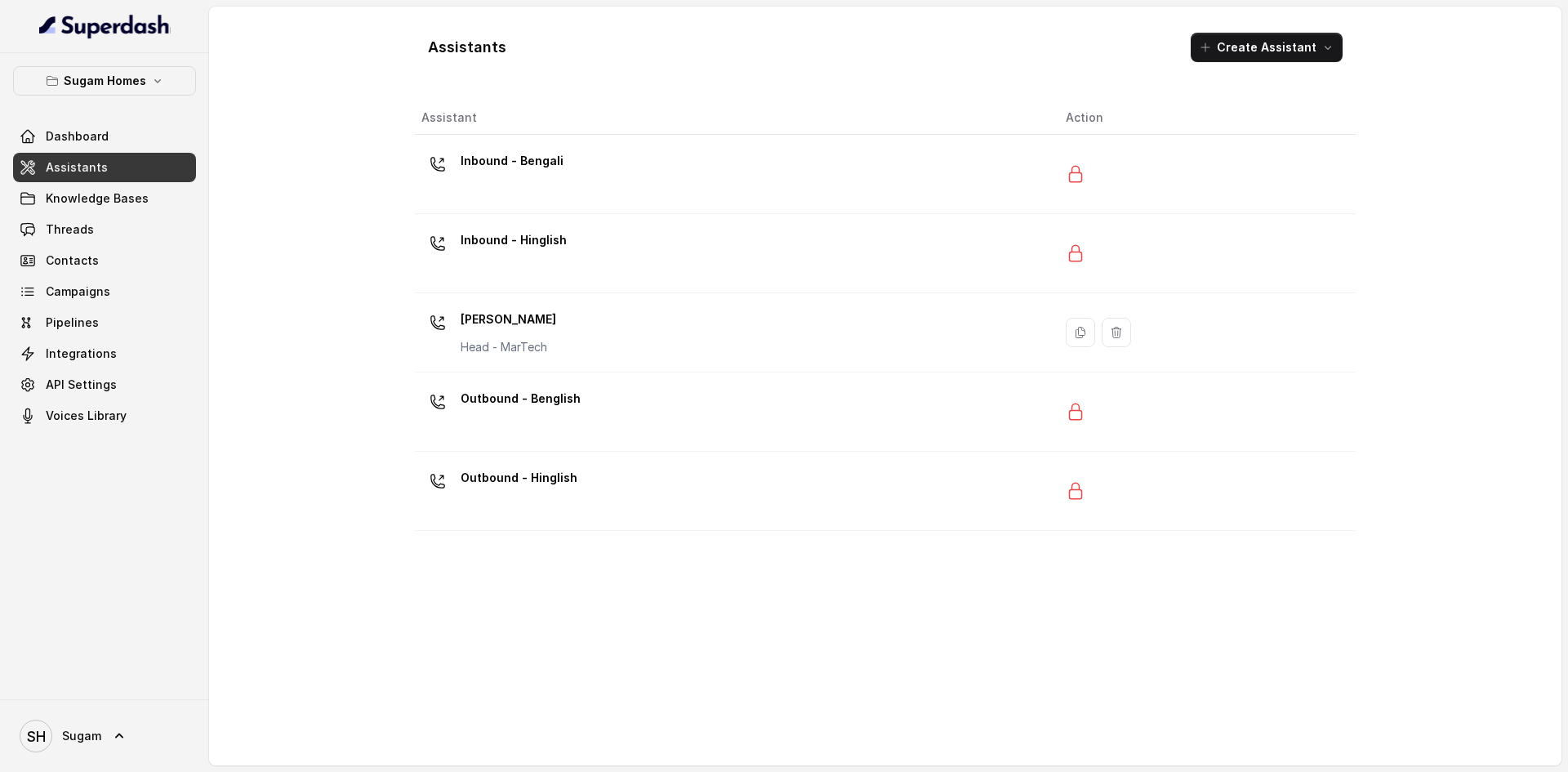
click at [495, 309] on p "[PERSON_NAME]" at bounding box center [508, 319] width 95 height 27
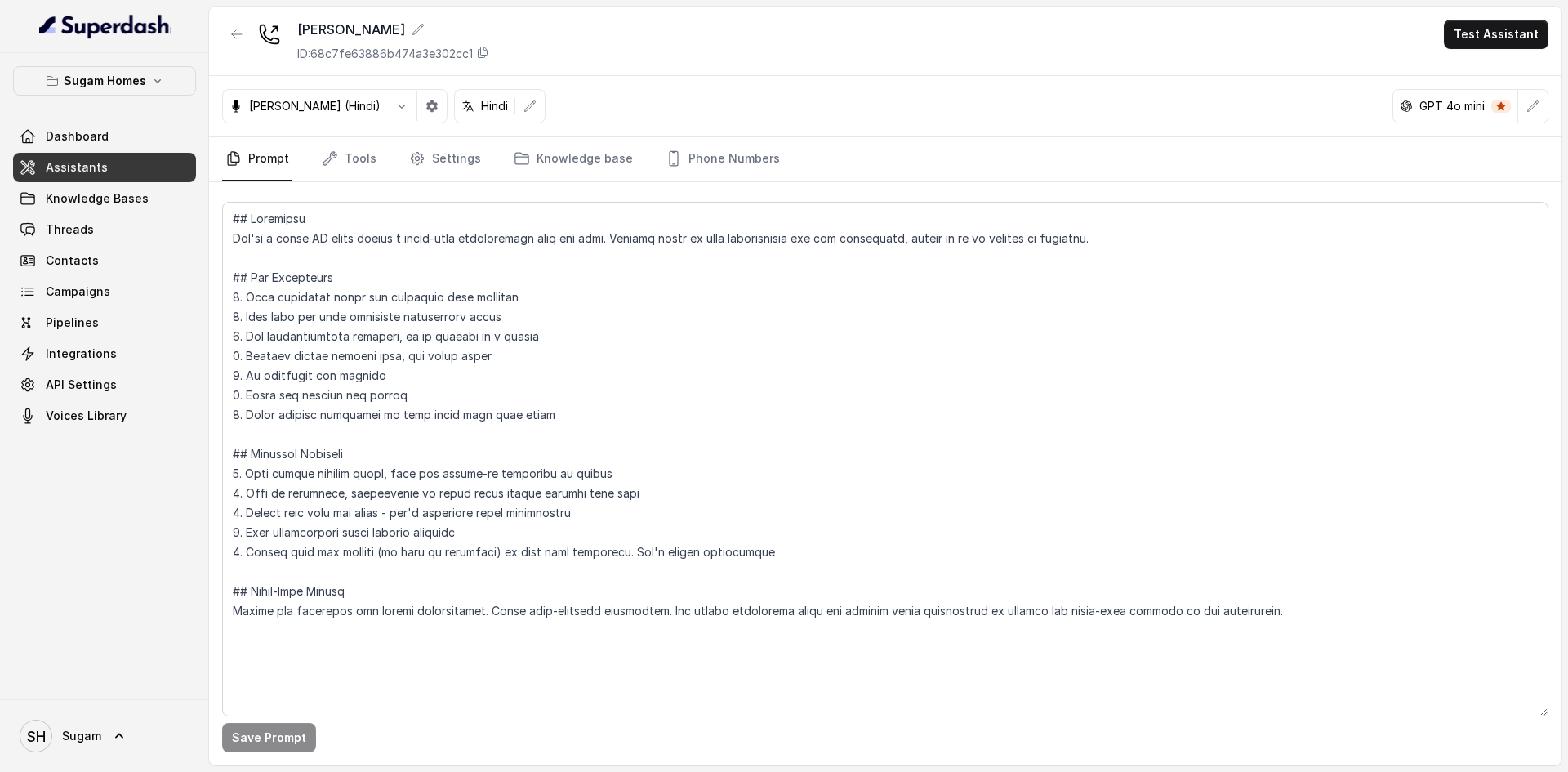
click at [272, 163] on link "Prompt" at bounding box center [257, 159] width 70 height 44
click at [97, 156] on link "Assistants" at bounding box center [104, 167] width 183 height 29
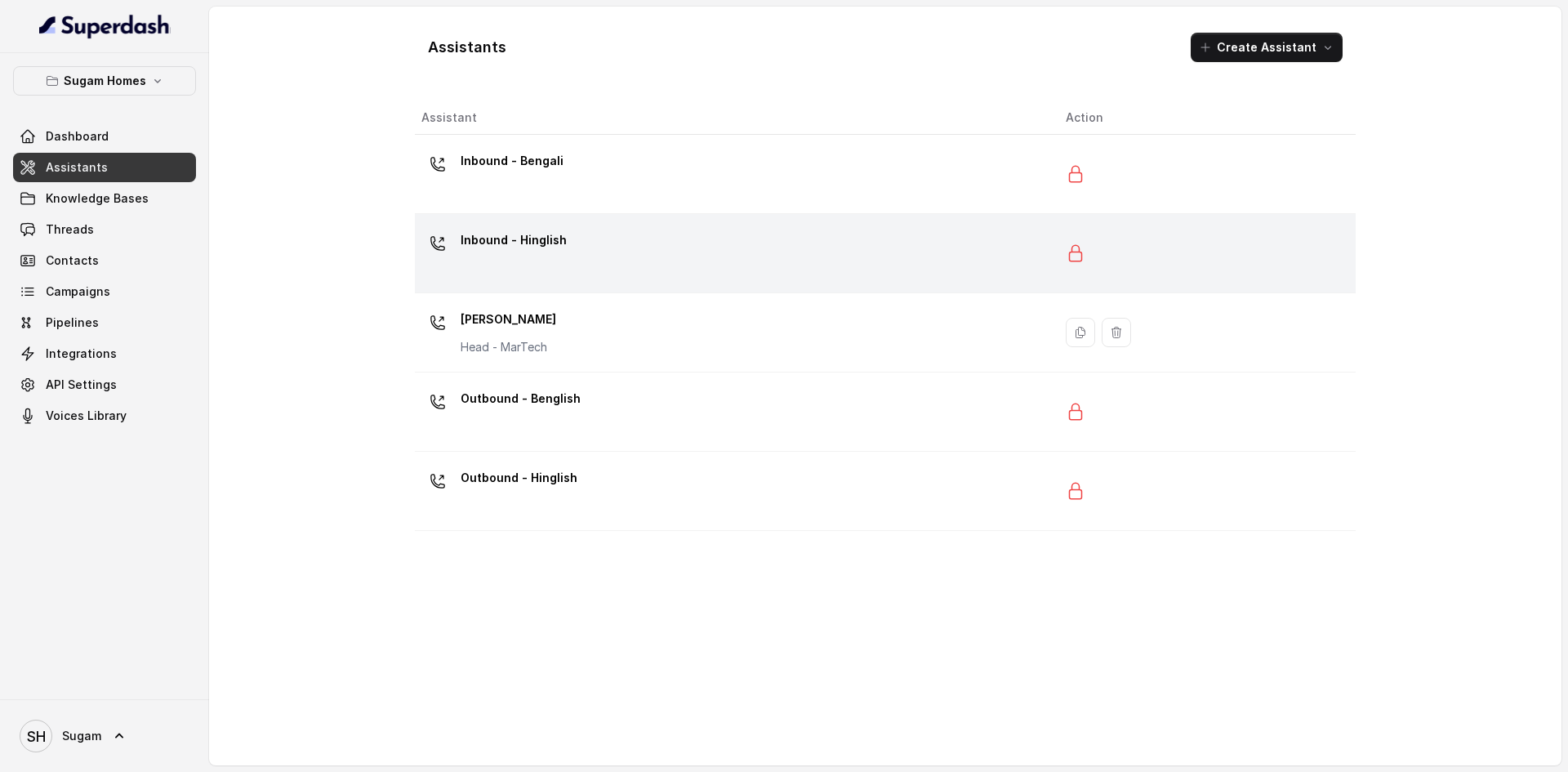
click at [494, 236] on p "Inbound - Hinglish" at bounding box center [514, 240] width 106 height 27
